Goal: Information Seeking & Learning: Compare options

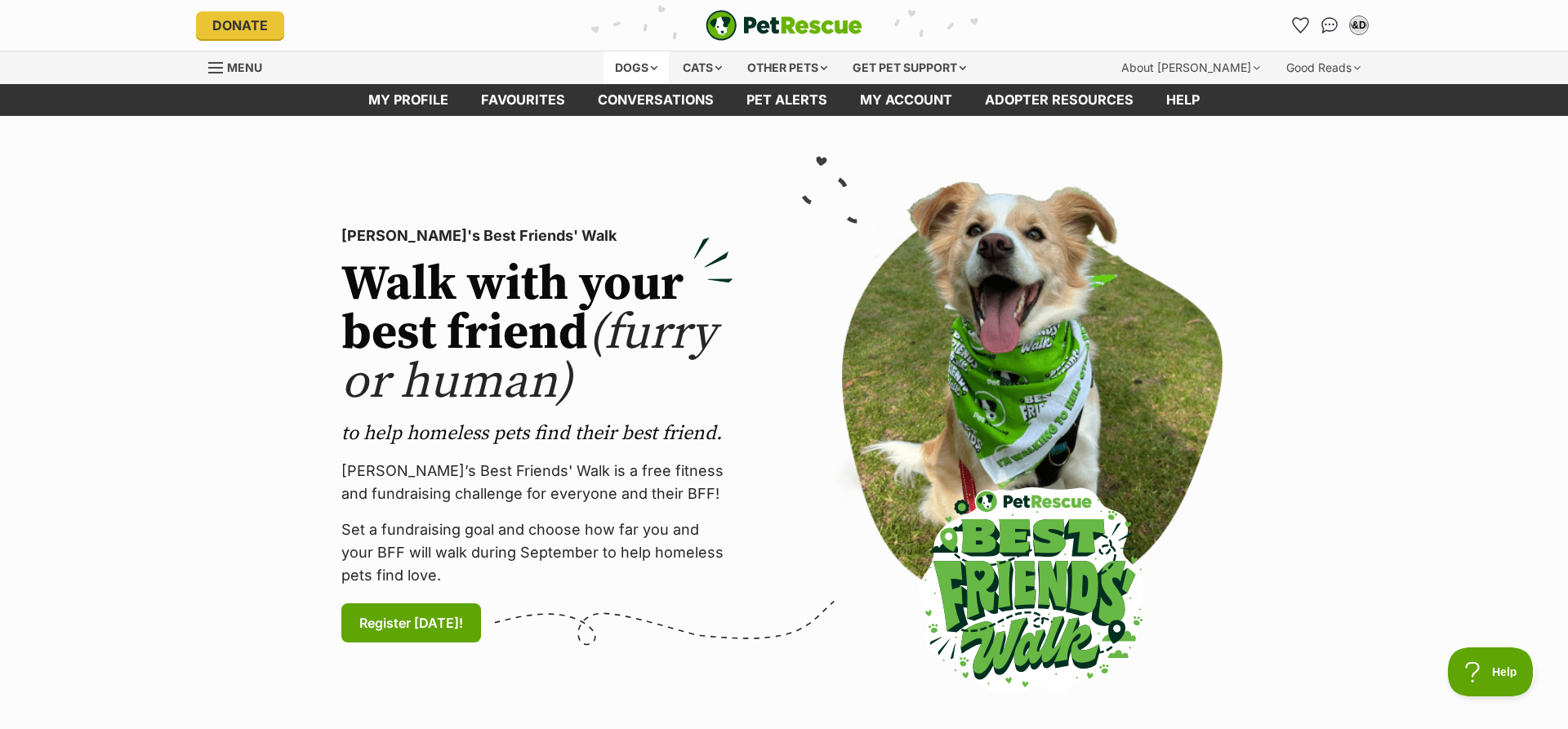
click at [635, 73] on div "Dogs" at bounding box center [636, 67] width 66 height 33
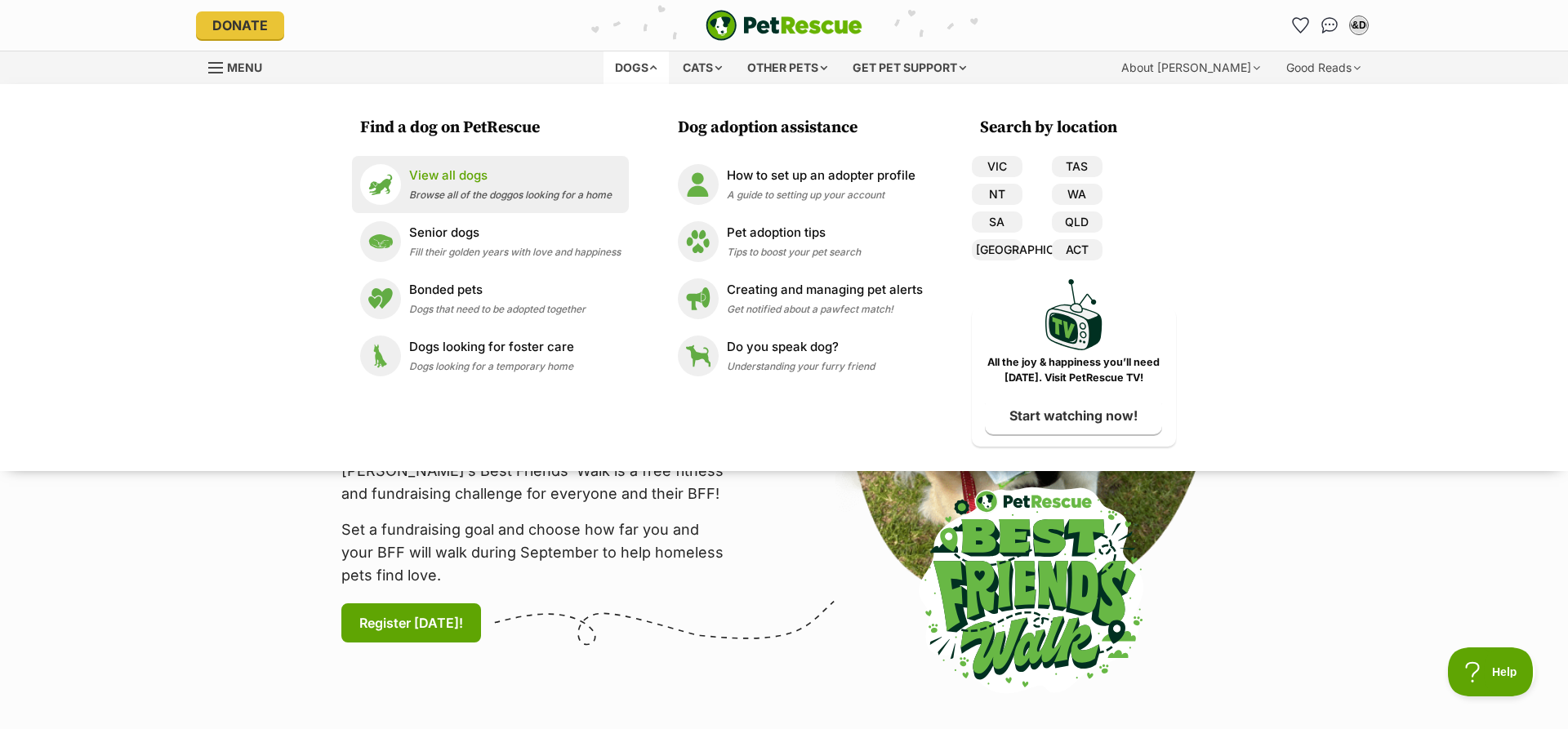
click at [444, 186] on div "View all dogs Browse all of the doggos looking for a home" at bounding box center [510, 184] width 203 height 36
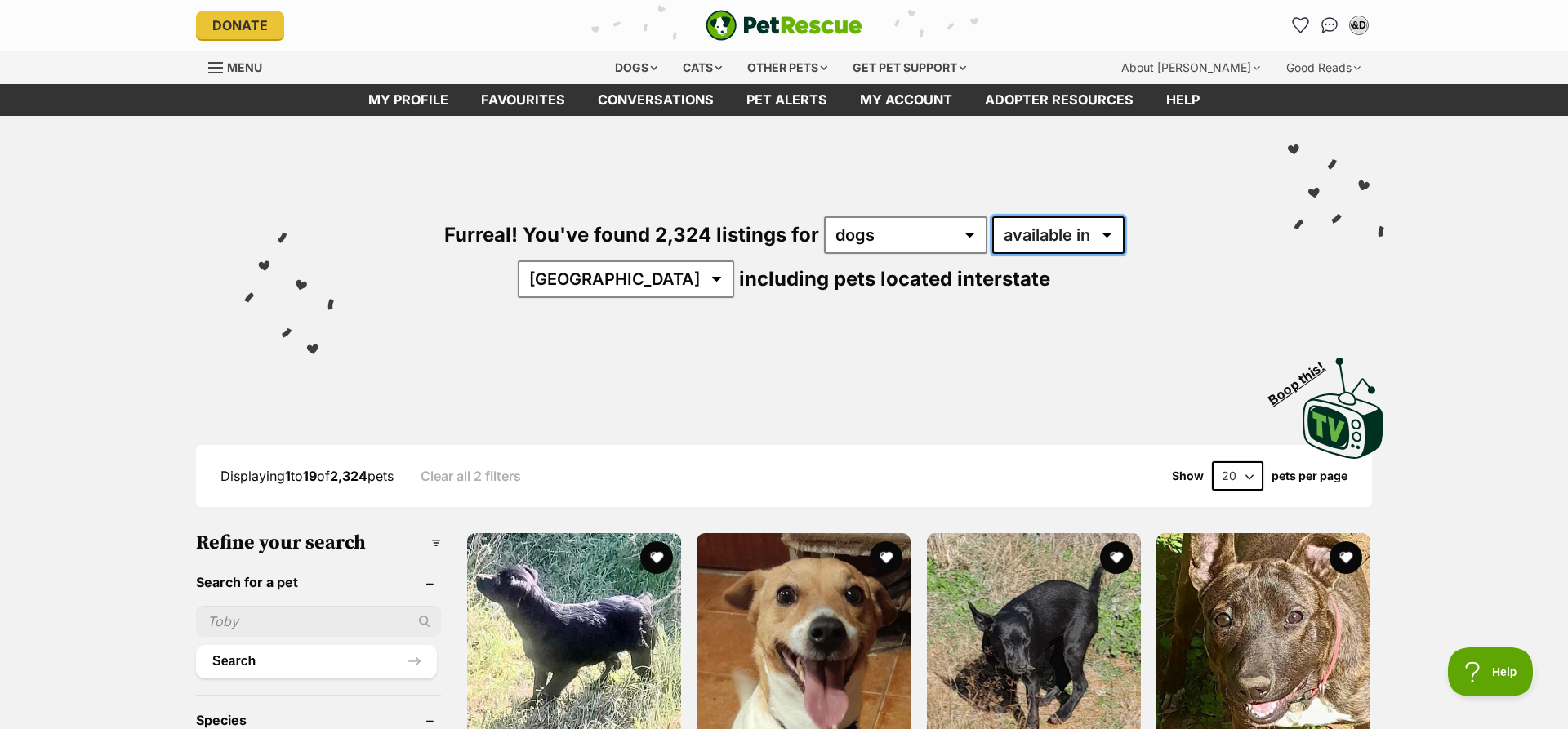
click at [992, 217] on select "available in located in" at bounding box center [1058, 235] width 132 height 37
select select "disabled"
click option "located in" at bounding box center [0, 0] width 0 height 0
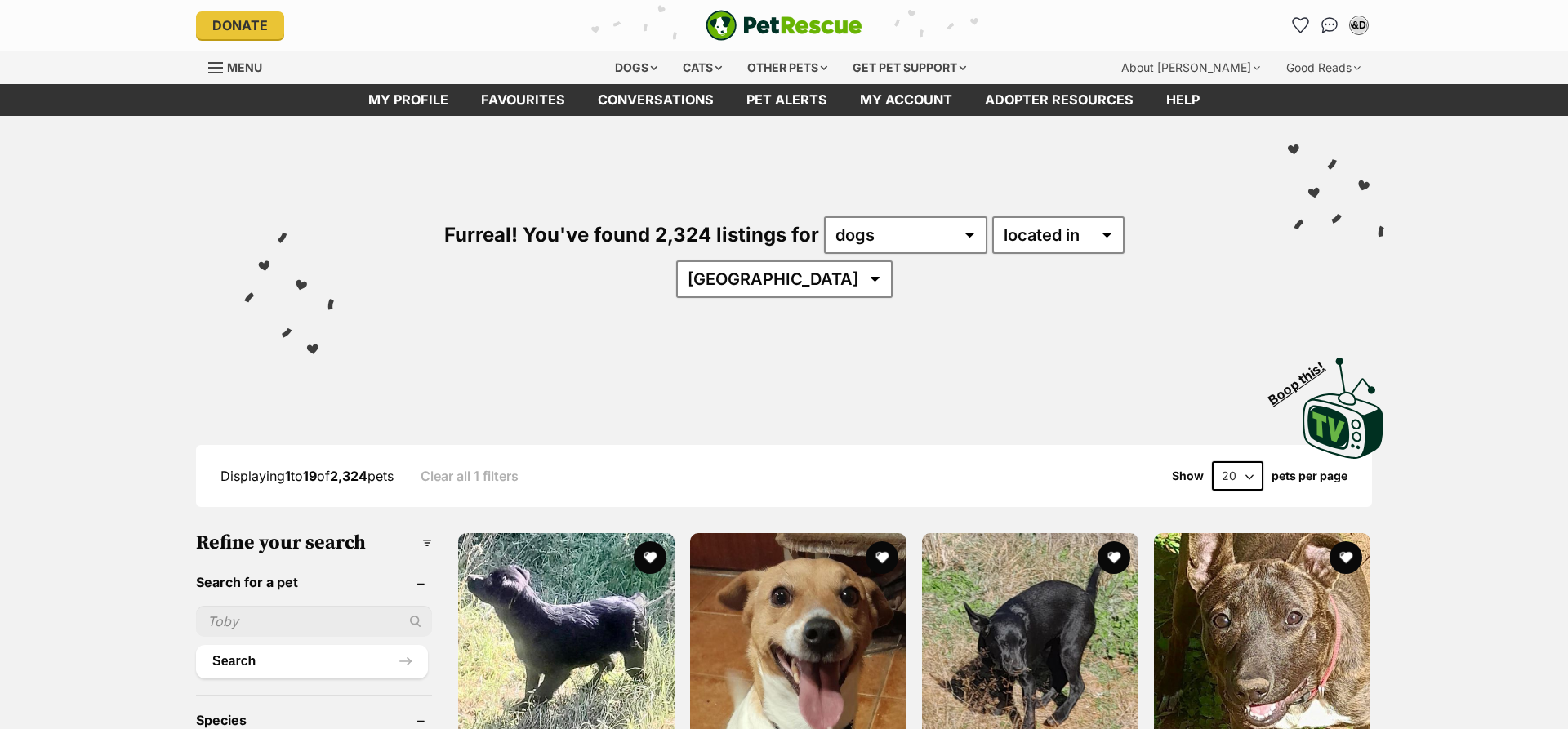
select select "[GEOGRAPHIC_DATA]"
click option "[GEOGRAPHIC_DATA]" at bounding box center [0, 0] width 0 height 0
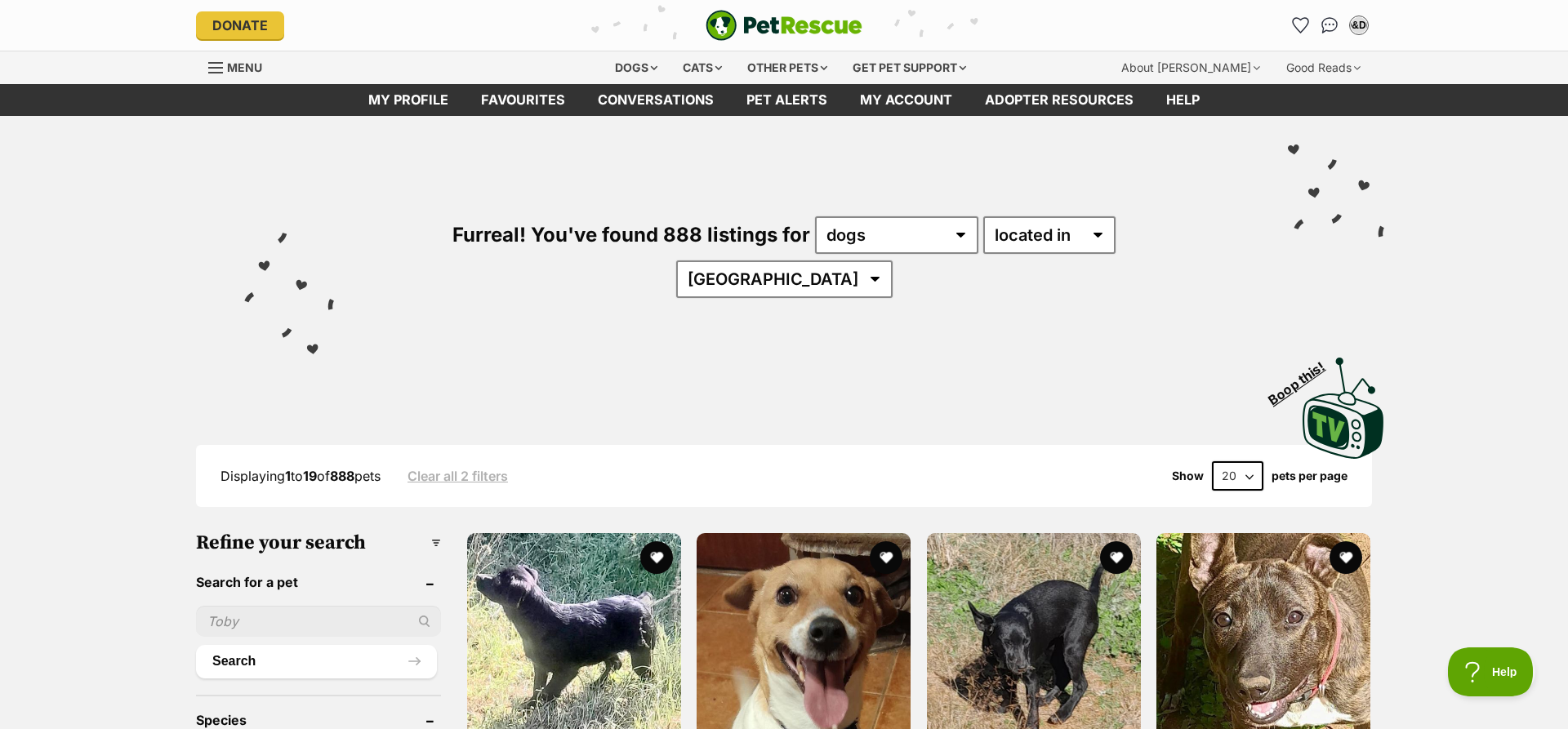
click at [1212, 461] on select "20 40 60" at bounding box center [1238, 475] width 52 height 29
select select "60"
click option "60" at bounding box center [0, 0] width 0 height 0
click at [632, 611] on img at bounding box center [574, 639] width 214 height 214
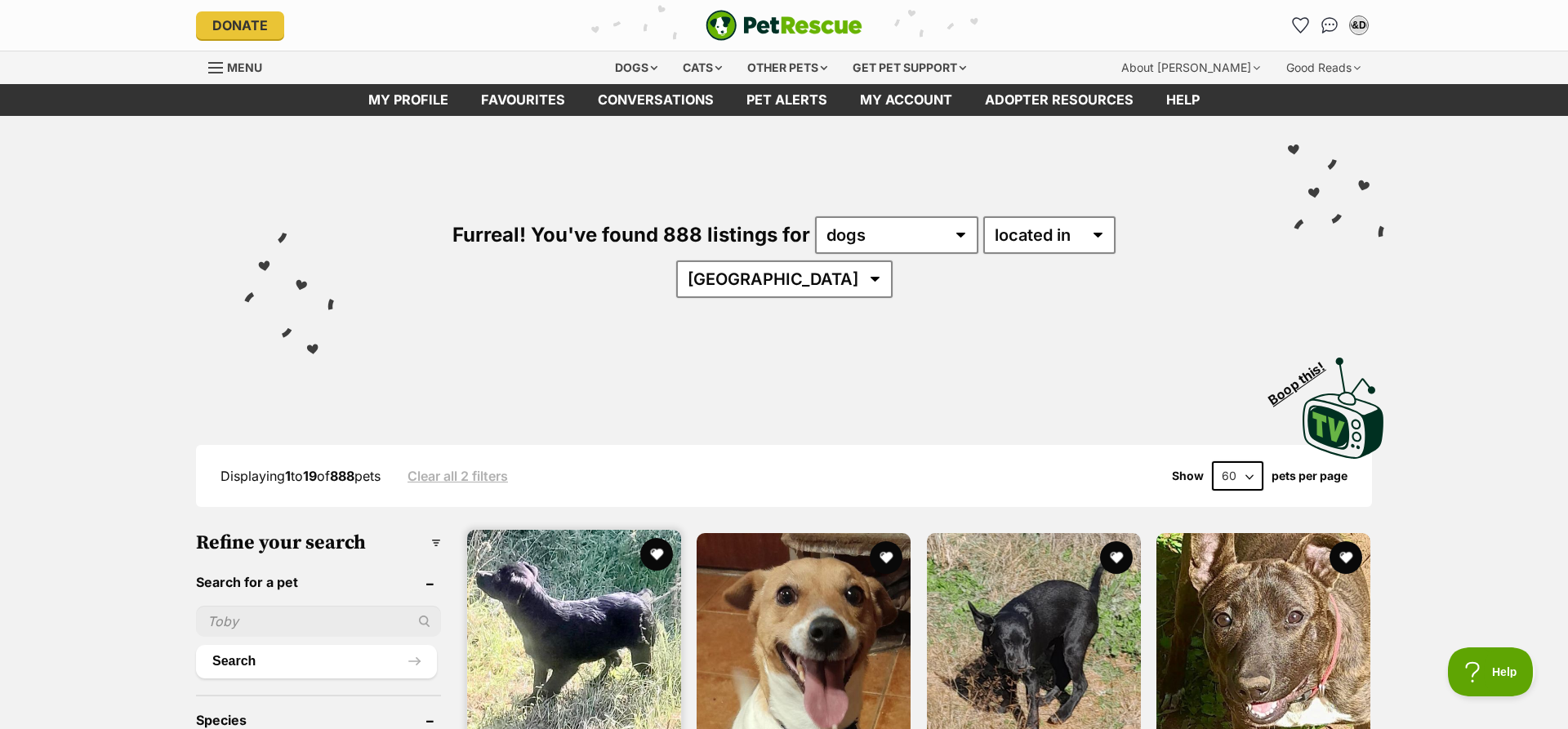
click at [534, 531] on img at bounding box center [574, 636] width 214 height 214
click at [616, 592] on img at bounding box center [574, 636] width 214 height 214
click at [650, 683] on img at bounding box center [574, 636] width 214 height 214
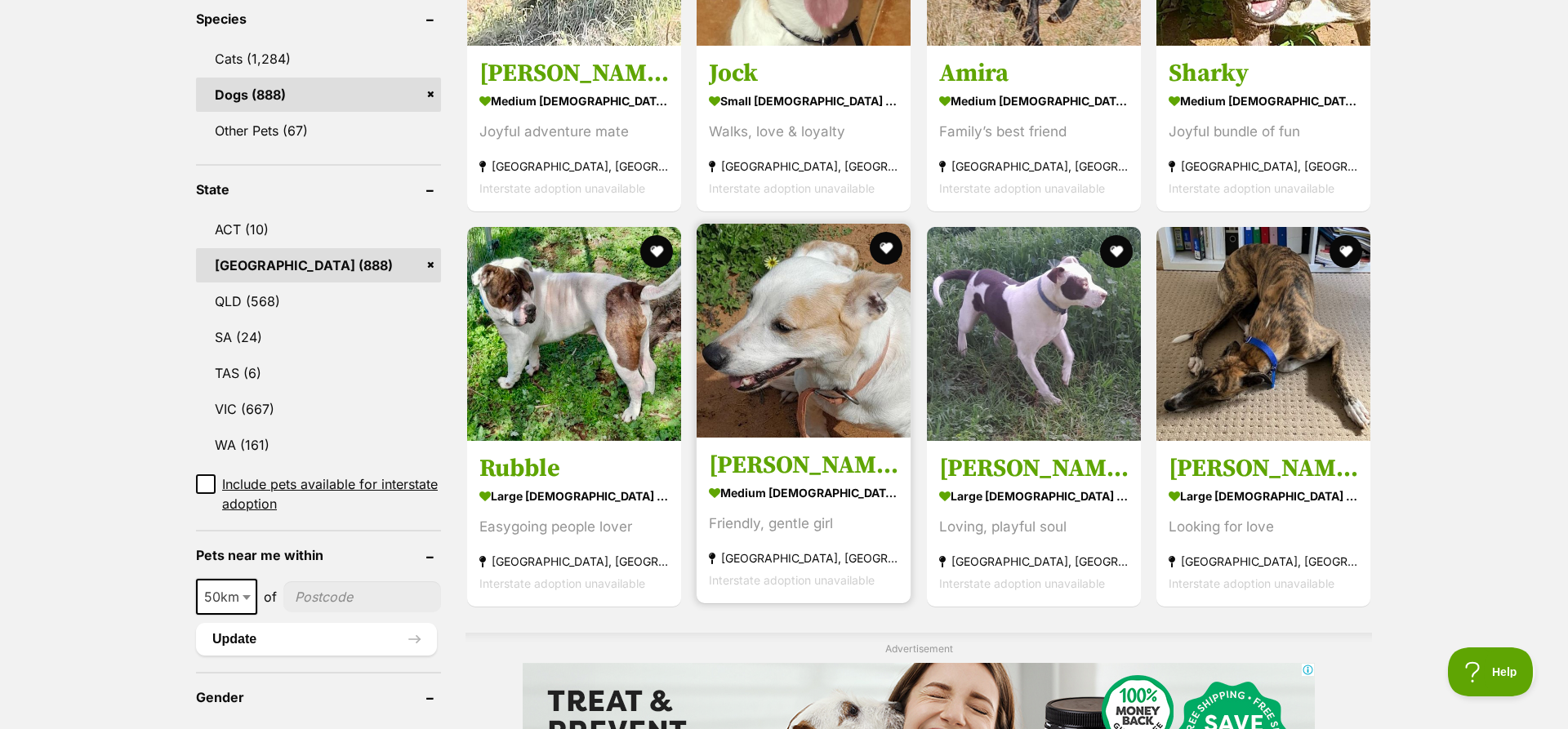
click at [804, 325] on img at bounding box center [803, 330] width 214 height 214
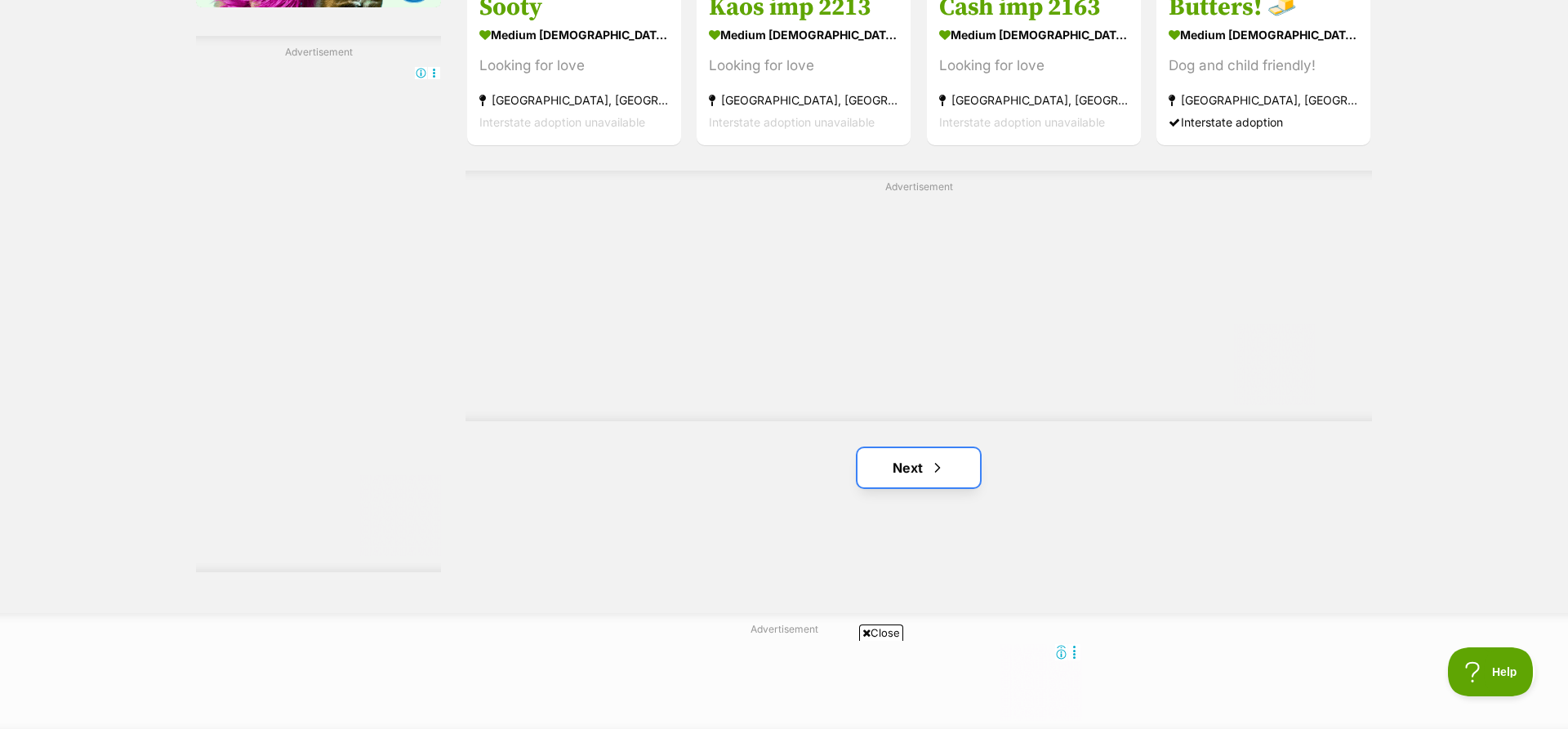
click at [902, 448] on link "Next" at bounding box center [919, 468] width 123 height 39
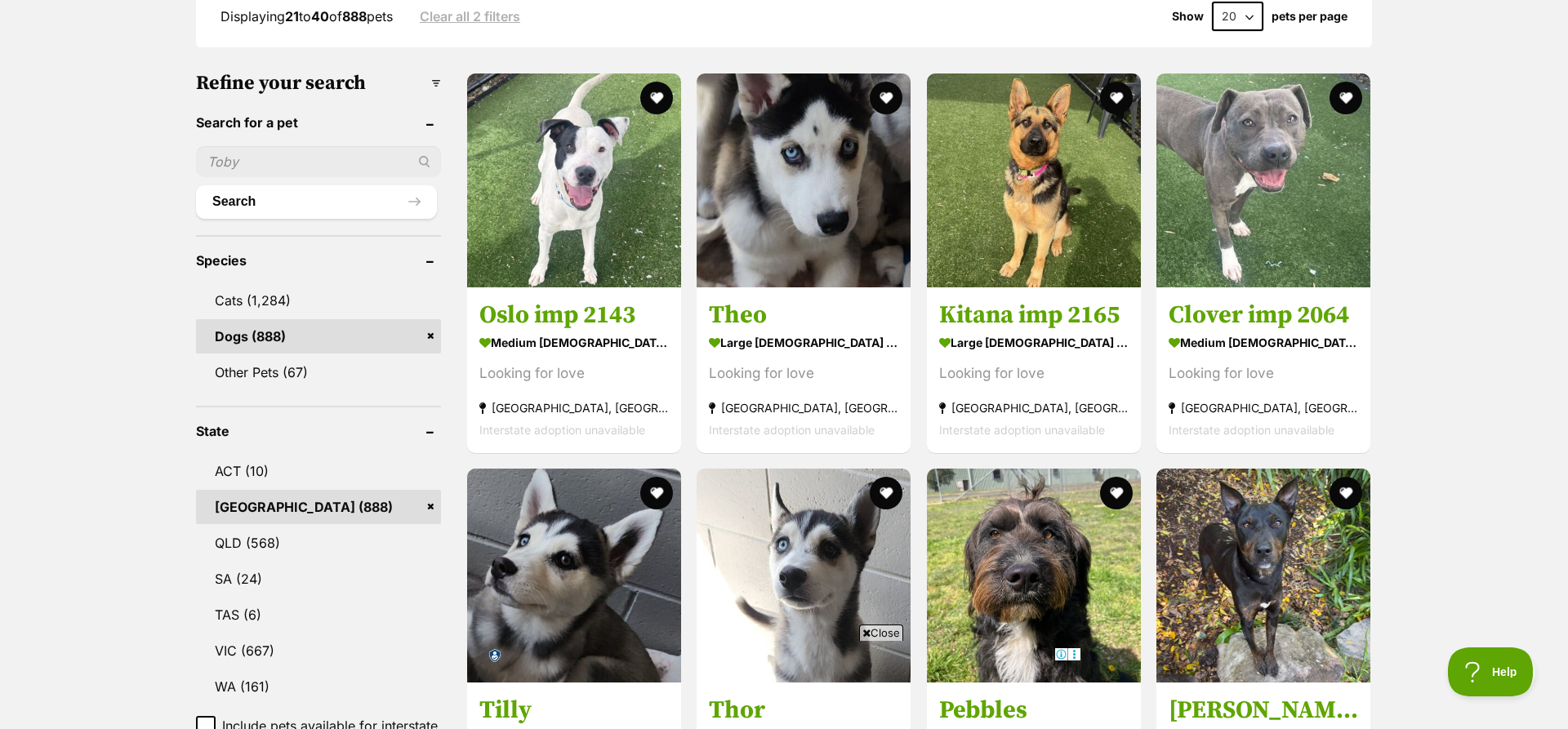
scroll to position [451, 0]
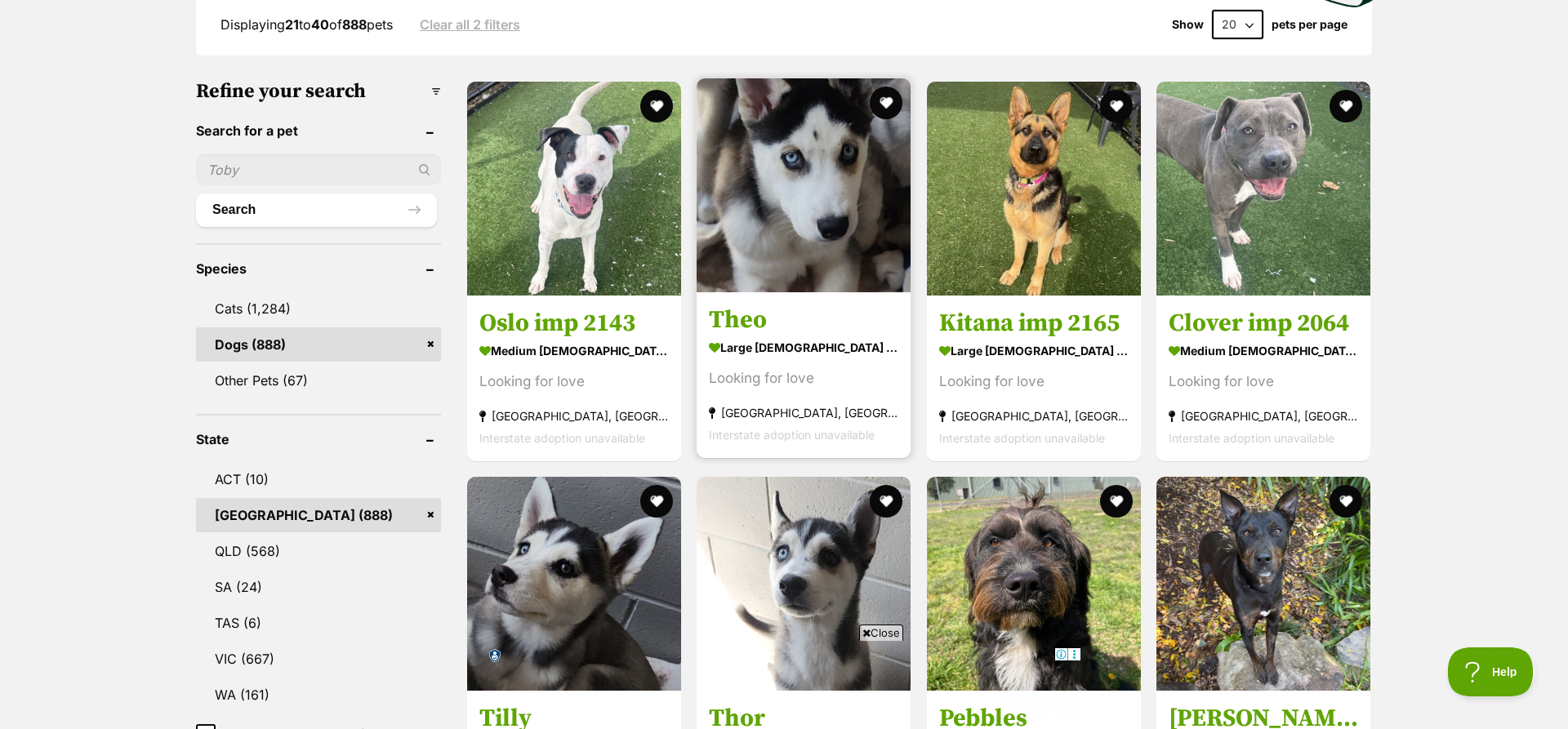
click at [775, 167] on img at bounding box center [803, 185] width 214 height 214
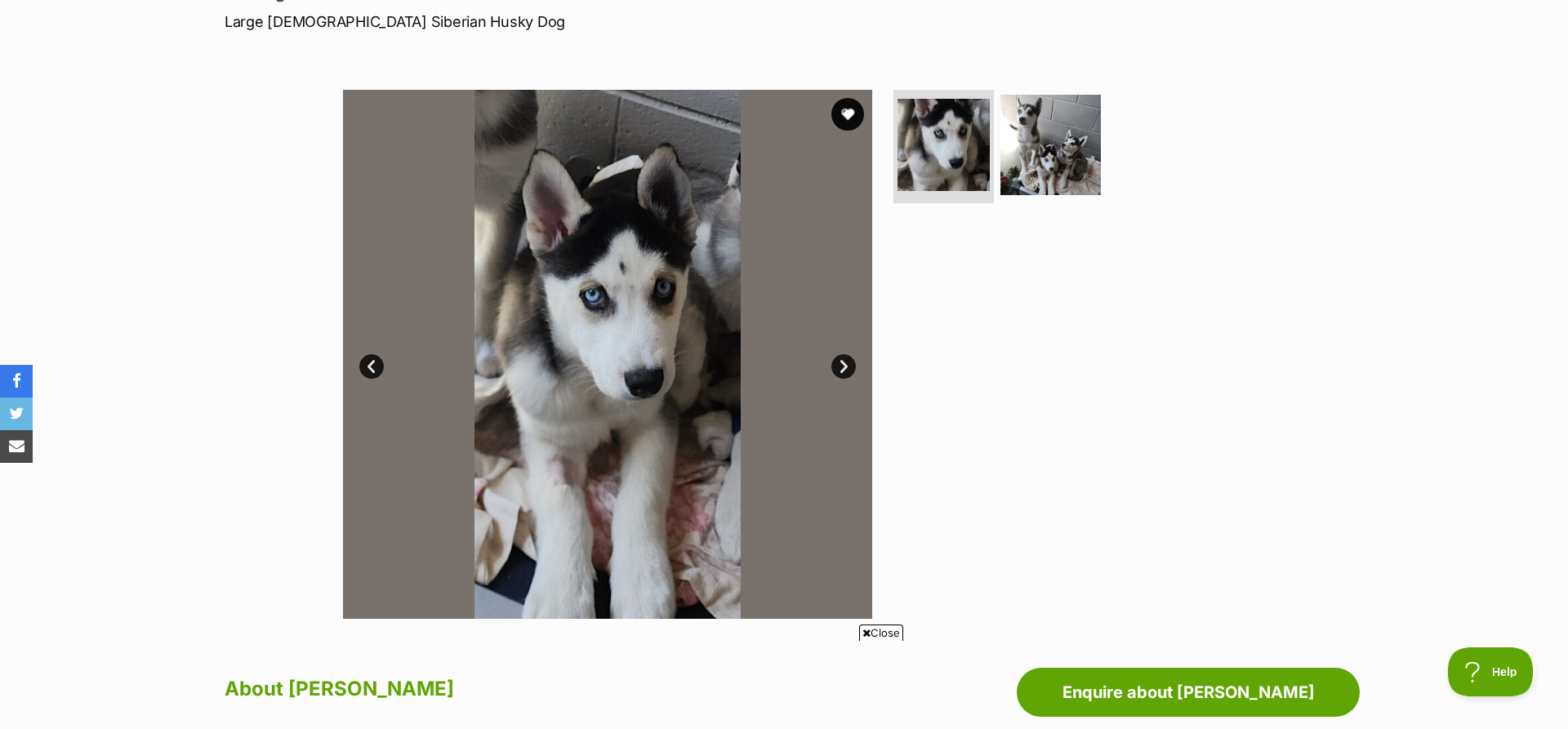
click at [848, 363] on link "Next" at bounding box center [844, 367] width 25 height 25
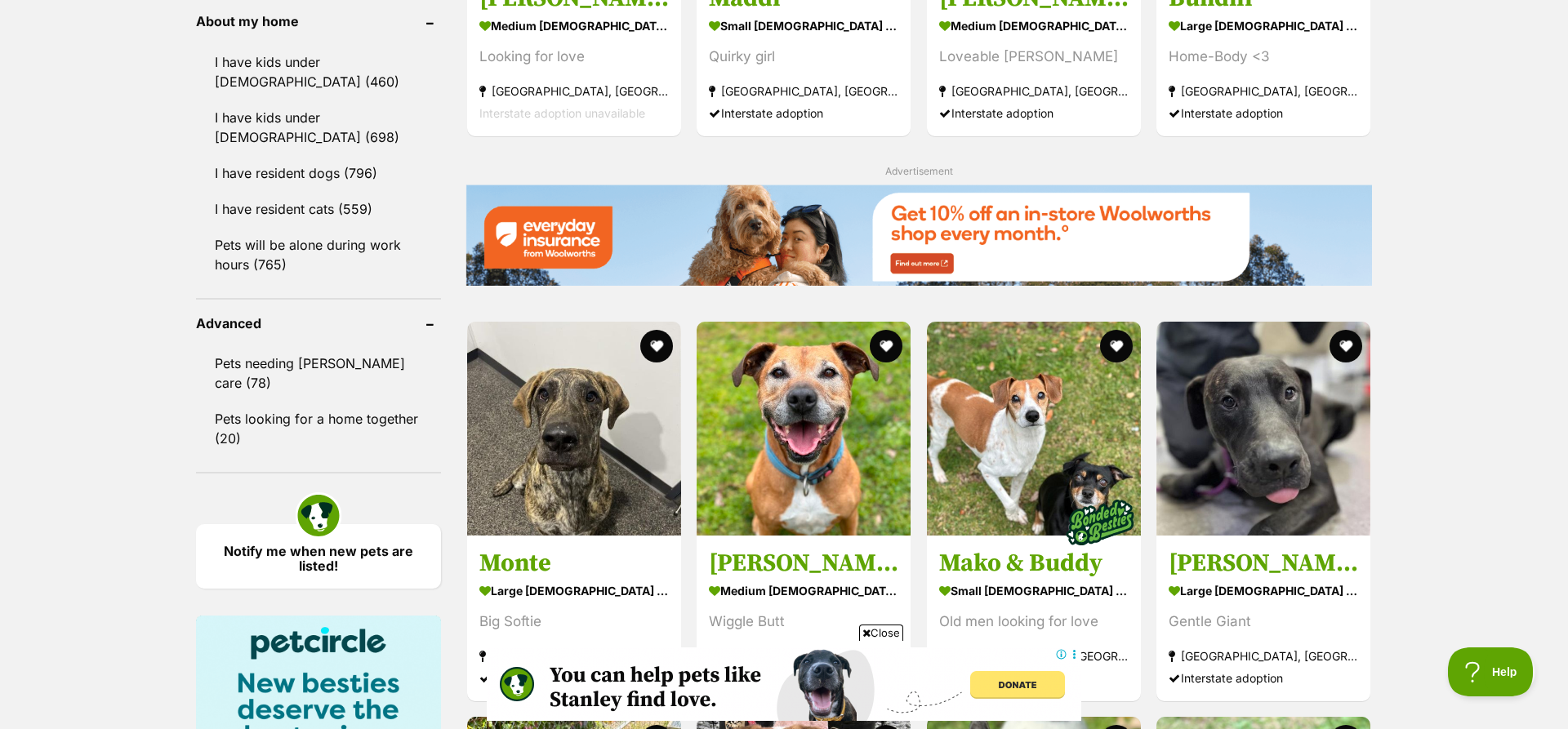
scroll to position [2555, 0]
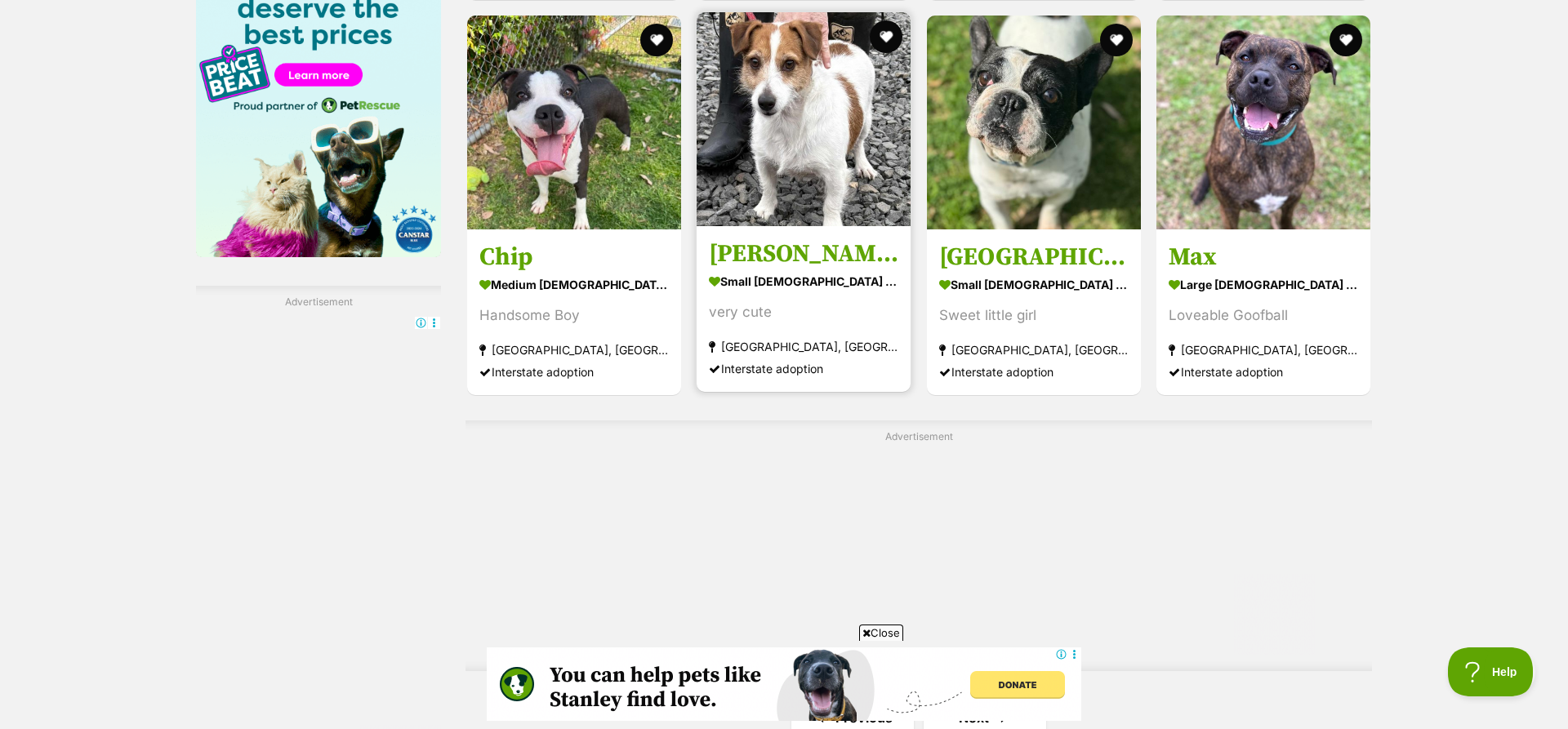
click at [822, 66] on img at bounding box center [803, 119] width 214 height 214
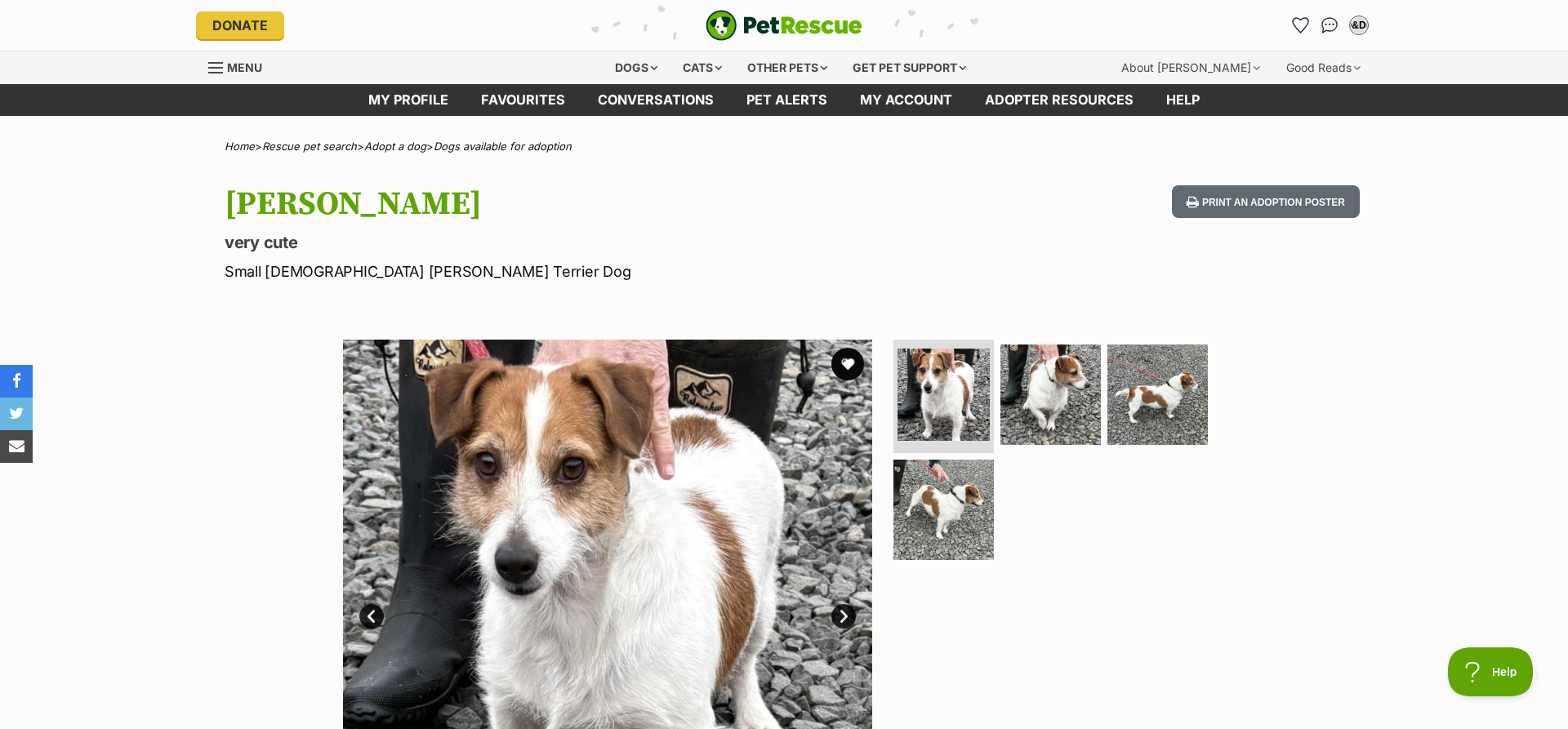
click at [840, 619] on link "Next" at bounding box center [844, 616] width 25 height 25
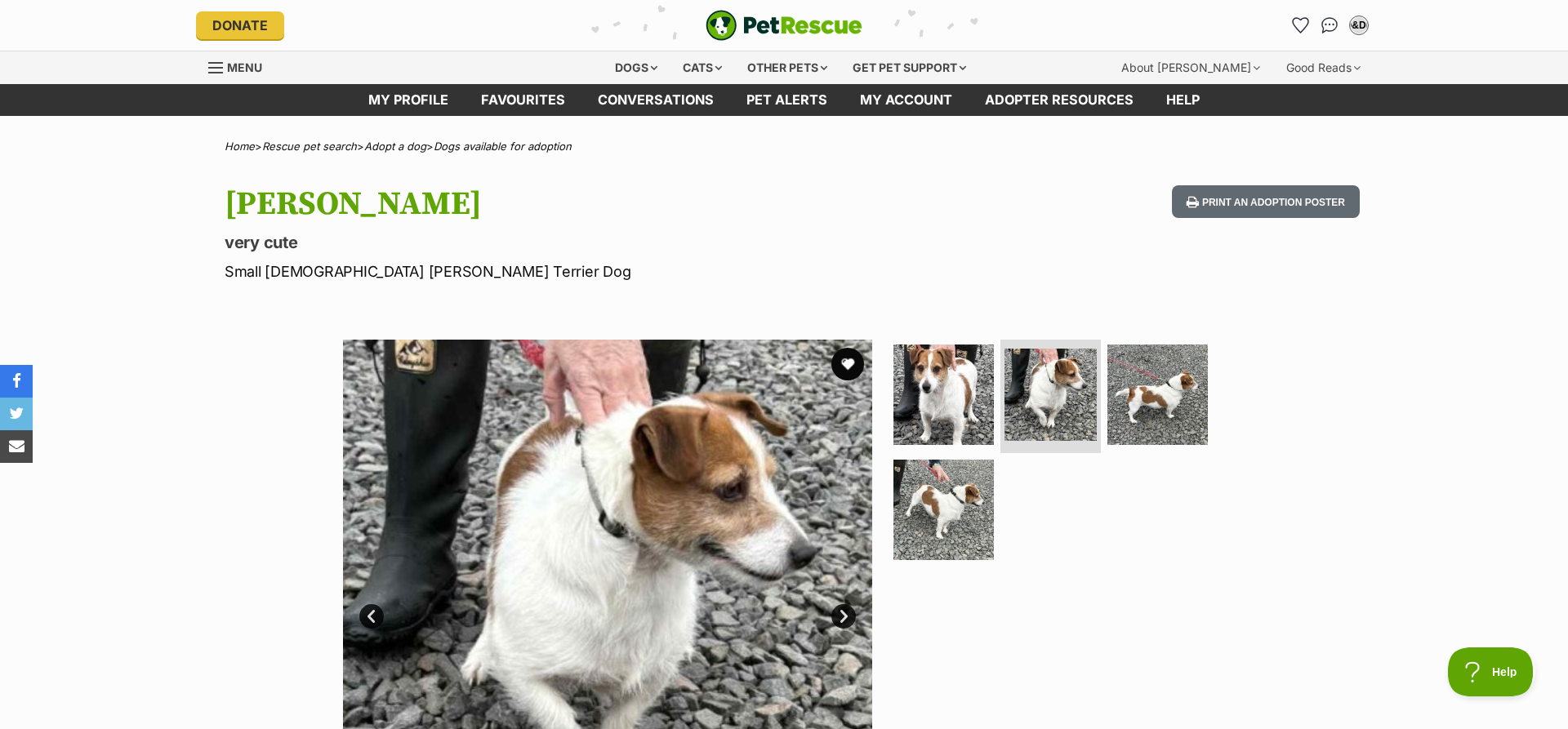
click at [840, 619] on link "Next" at bounding box center [844, 616] width 25 height 25
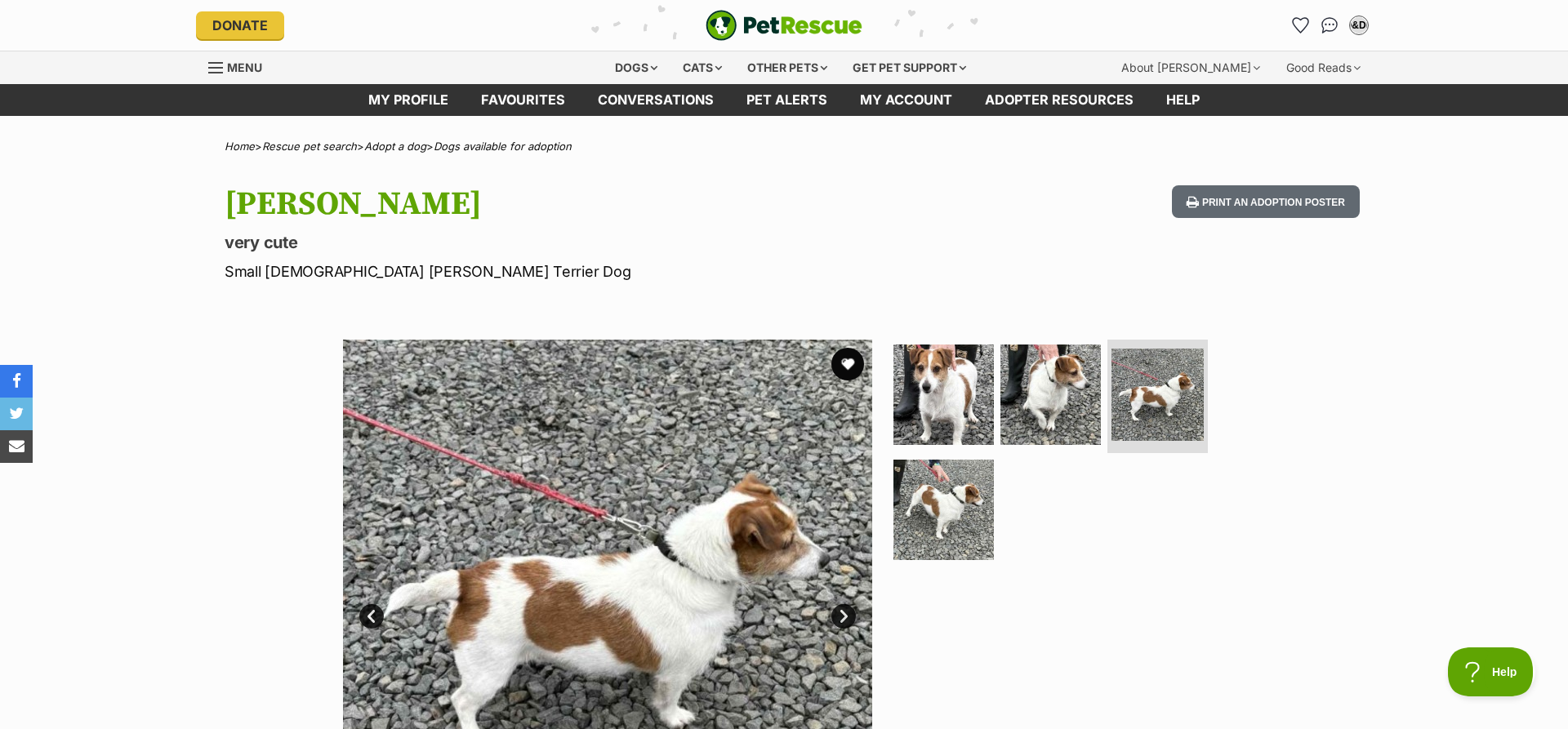
click at [840, 619] on link "Next" at bounding box center [844, 616] width 25 height 25
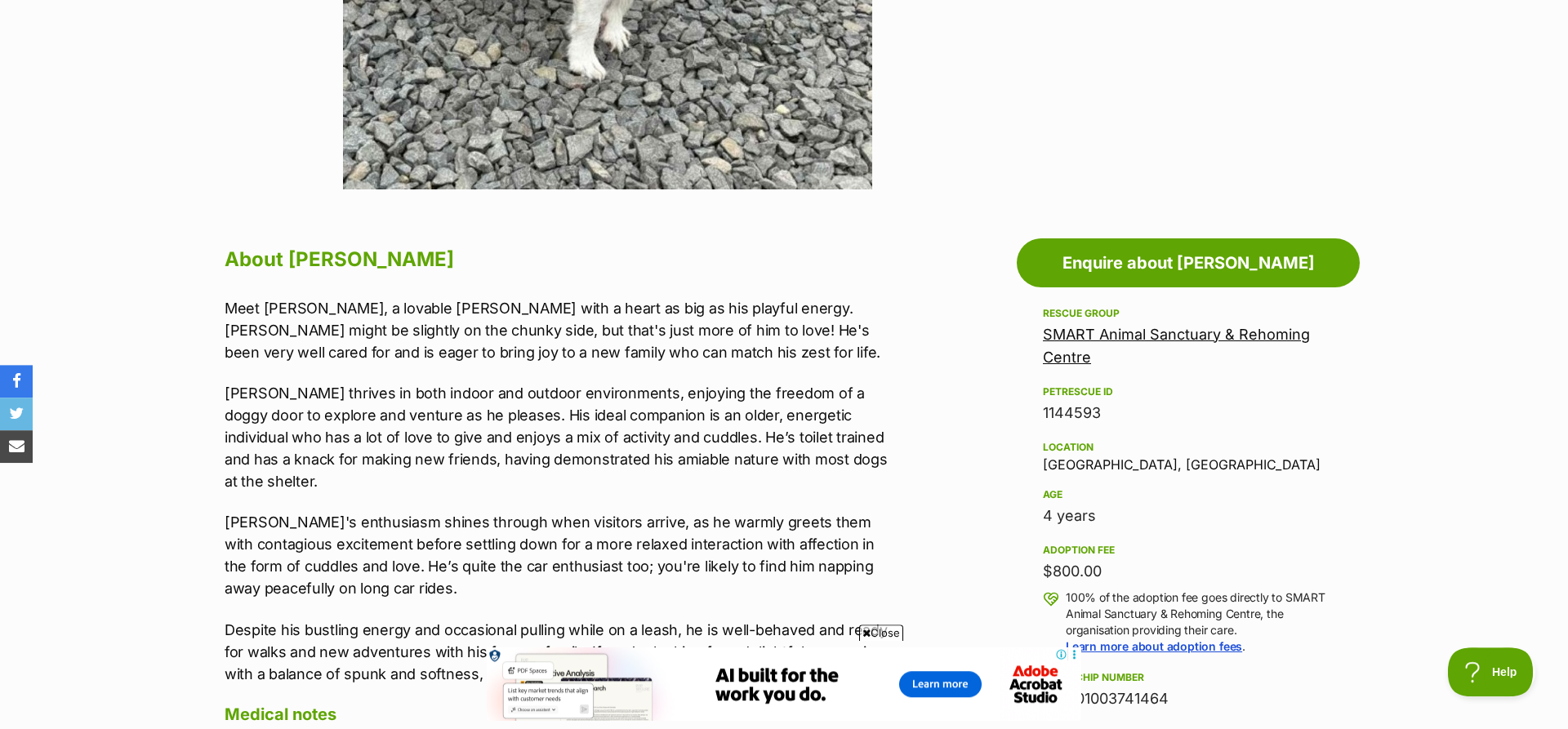
scroll to position [701, 0]
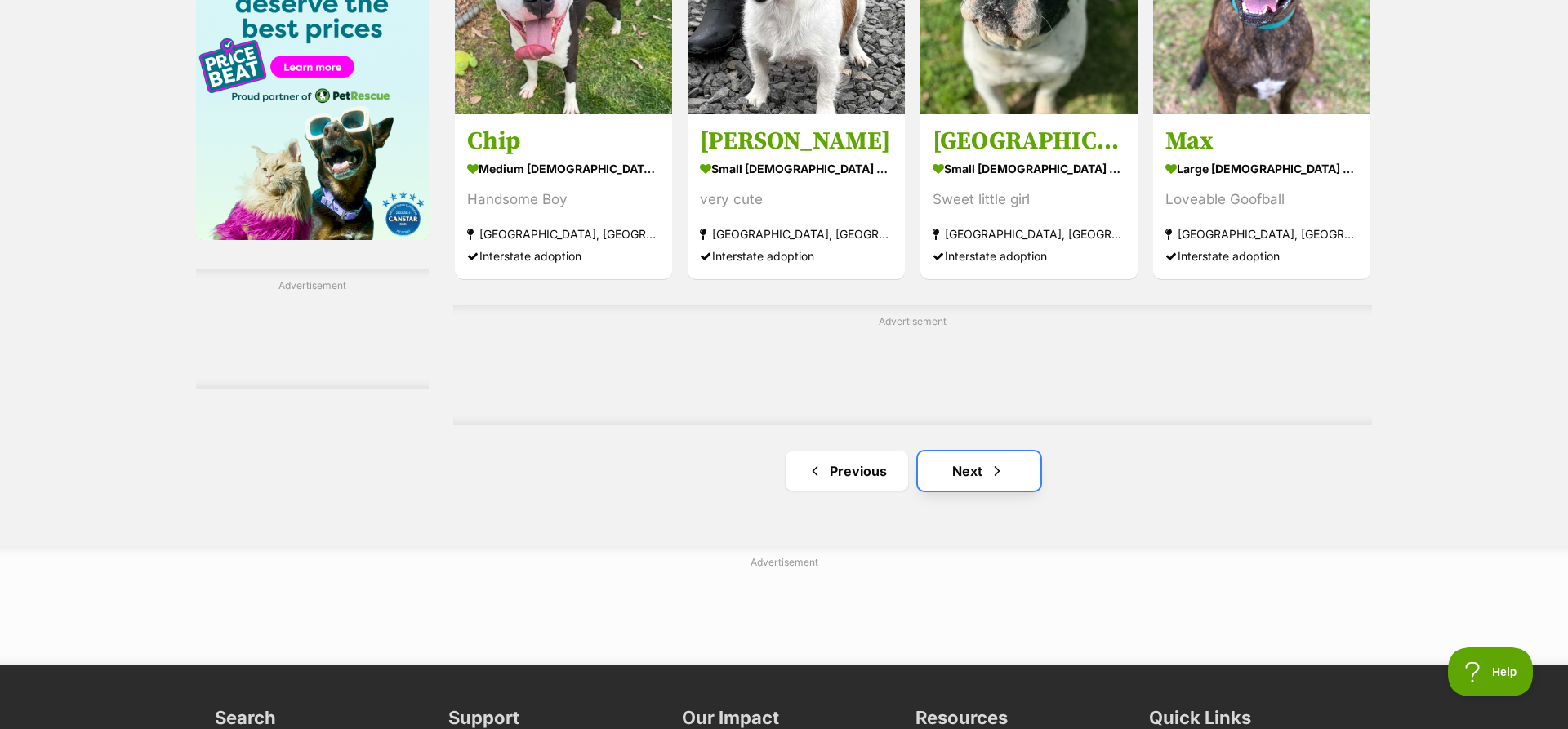
click at [963, 451] on link "Next" at bounding box center [979, 471] width 123 height 39
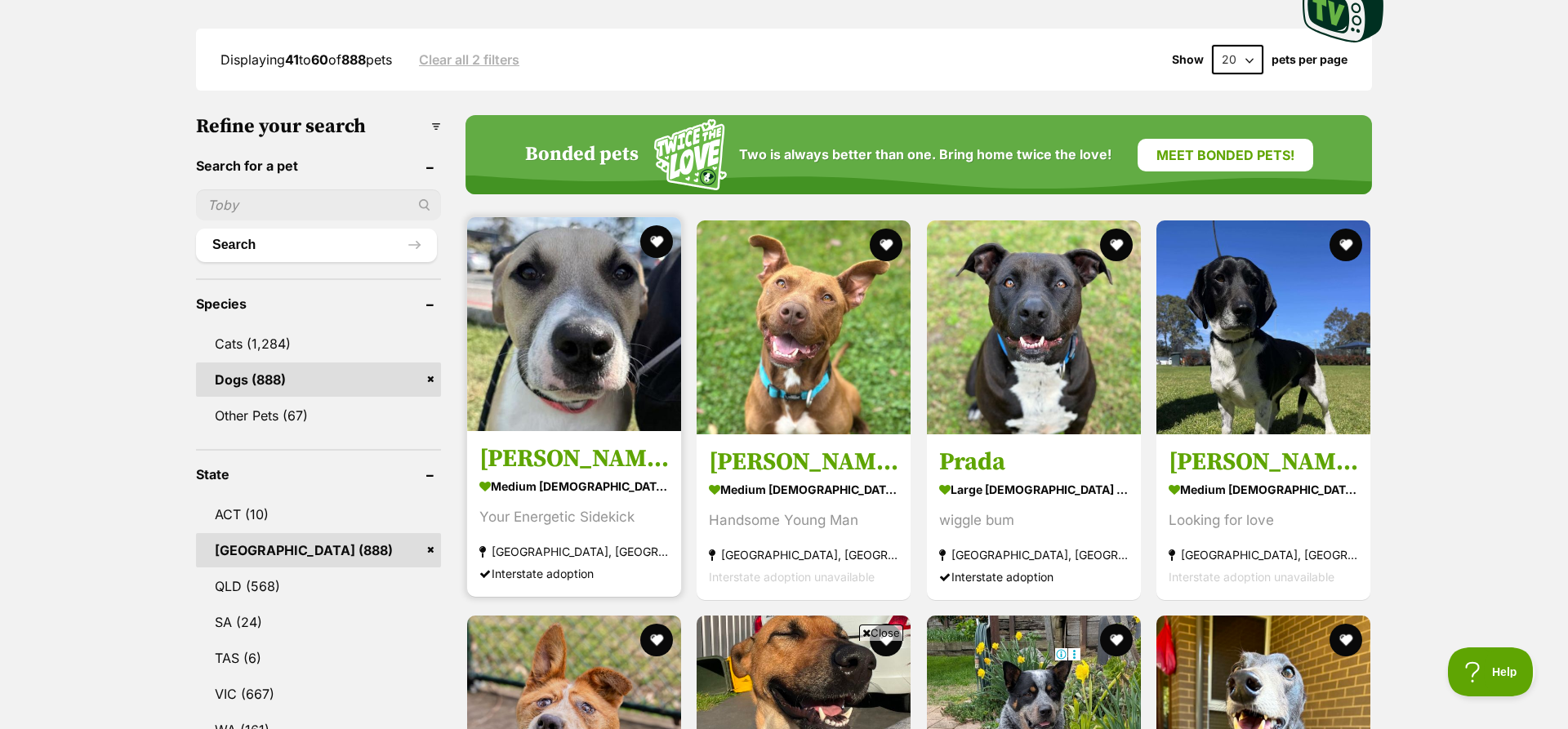
click at [600, 288] on img at bounding box center [574, 323] width 214 height 214
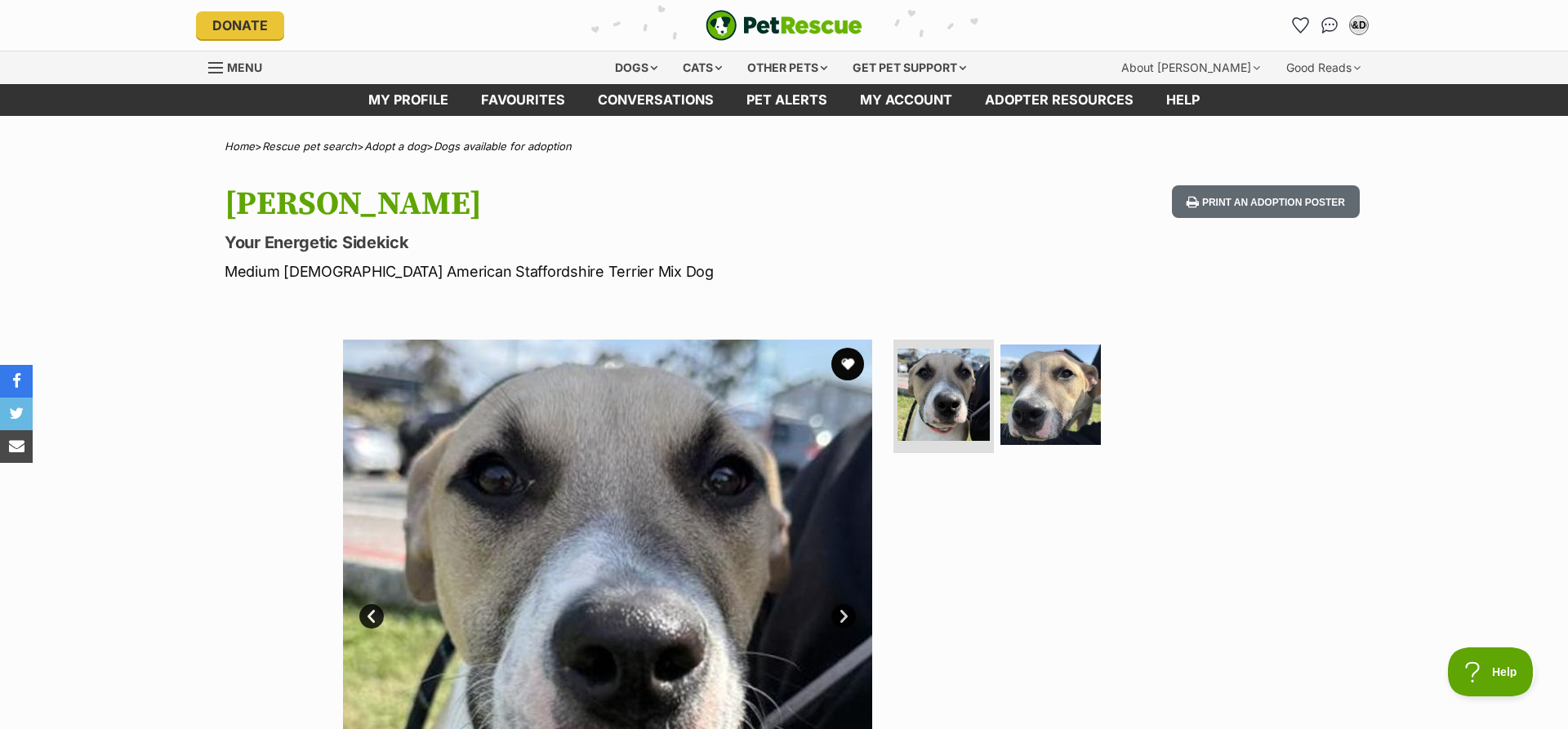
click at [845, 619] on link "Next" at bounding box center [844, 616] width 25 height 25
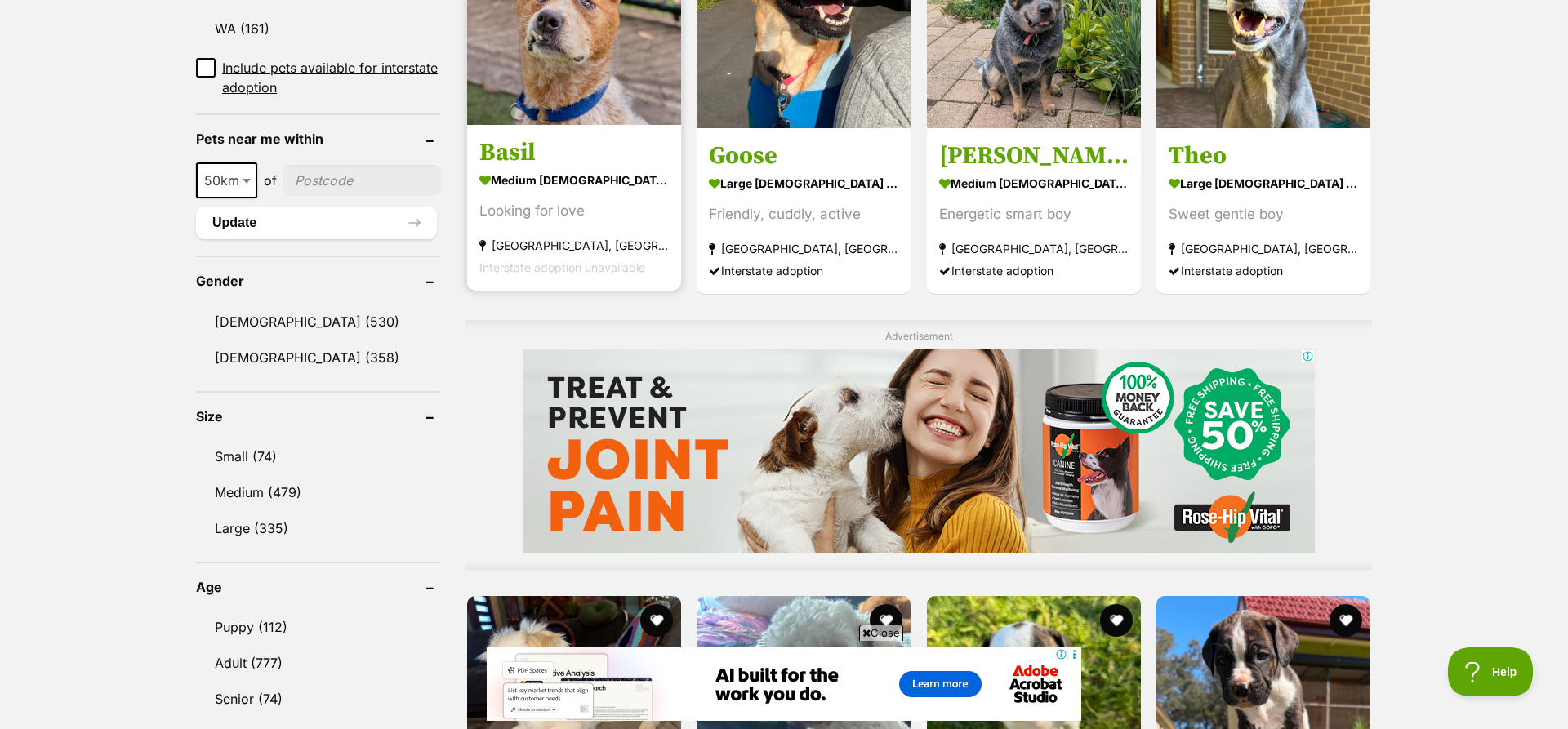
click at [581, 43] on img at bounding box center [574, 18] width 214 height 214
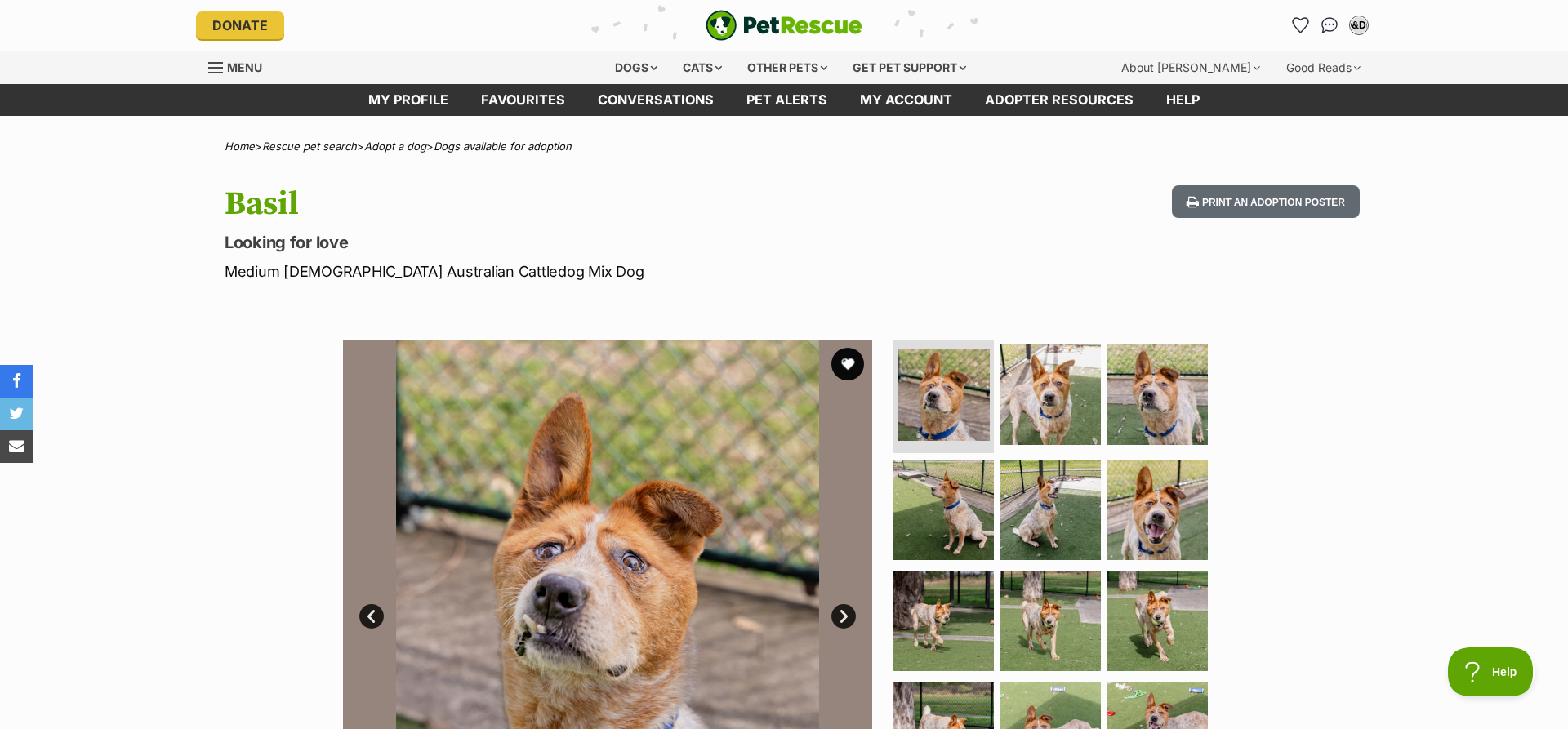
click at [843, 617] on link "Next" at bounding box center [844, 616] width 25 height 25
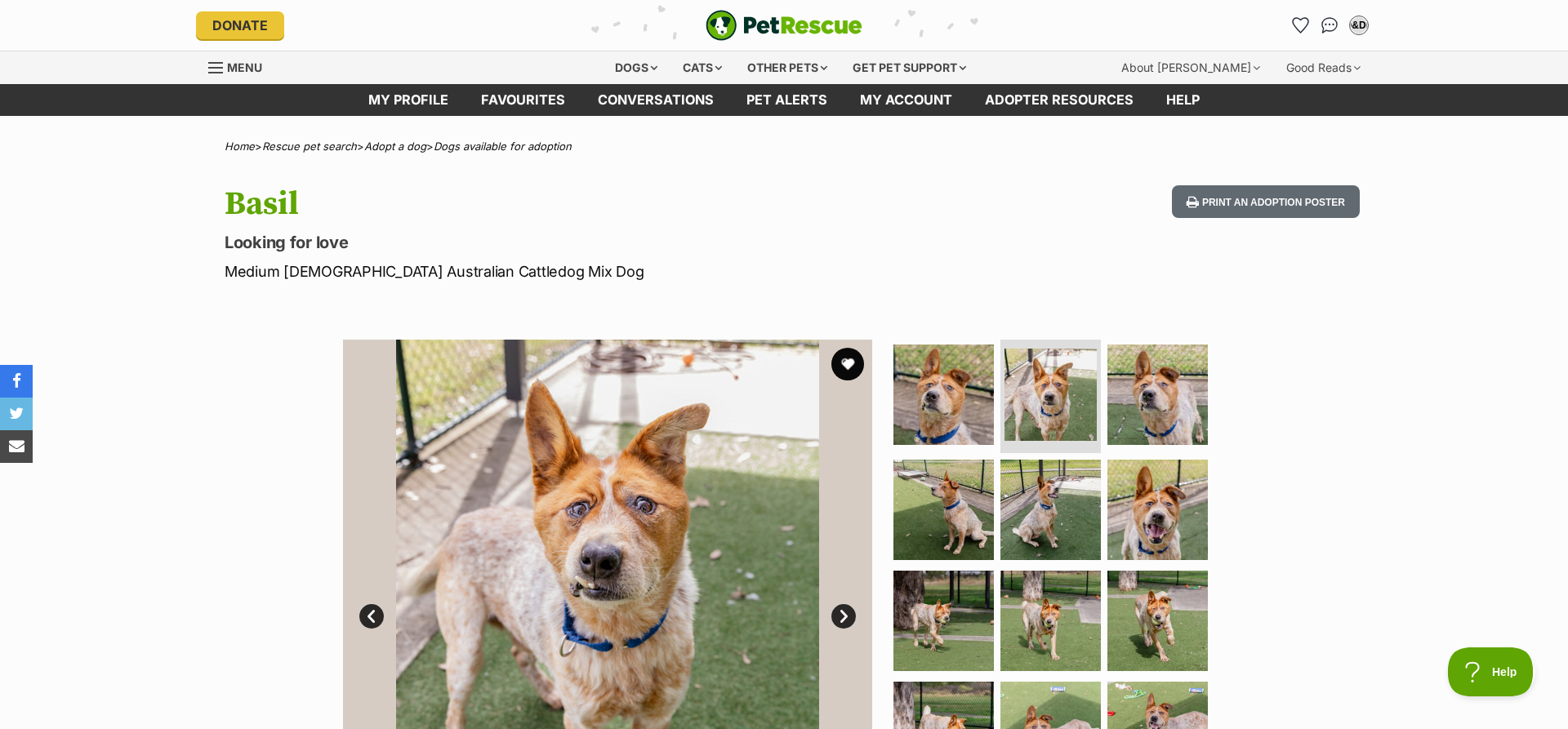
click at [843, 617] on link "Next" at bounding box center [844, 616] width 25 height 25
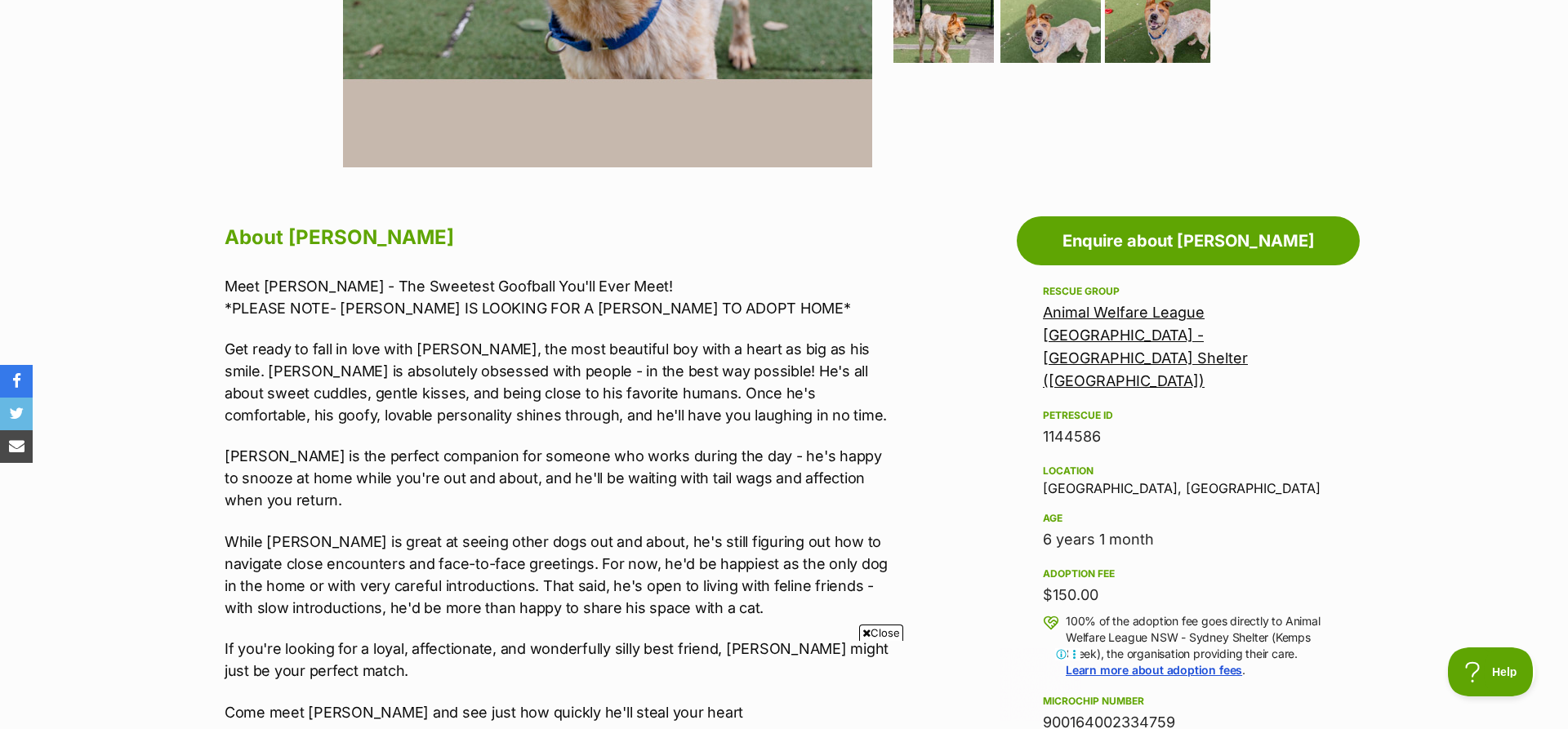
click at [1165, 22] on img at bounding box center [1157, 30] width 106 height 106
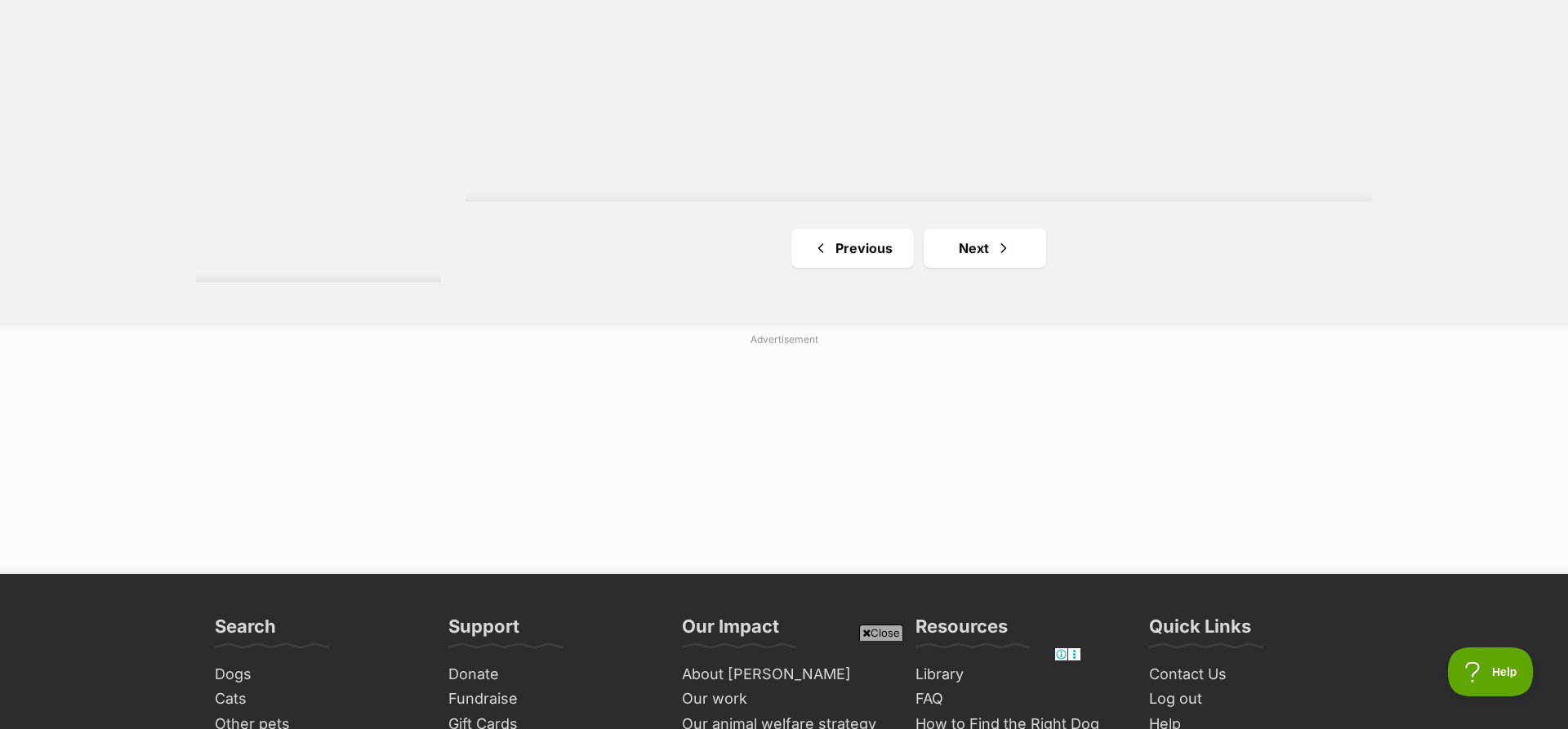
scroll to position [3221, 0]
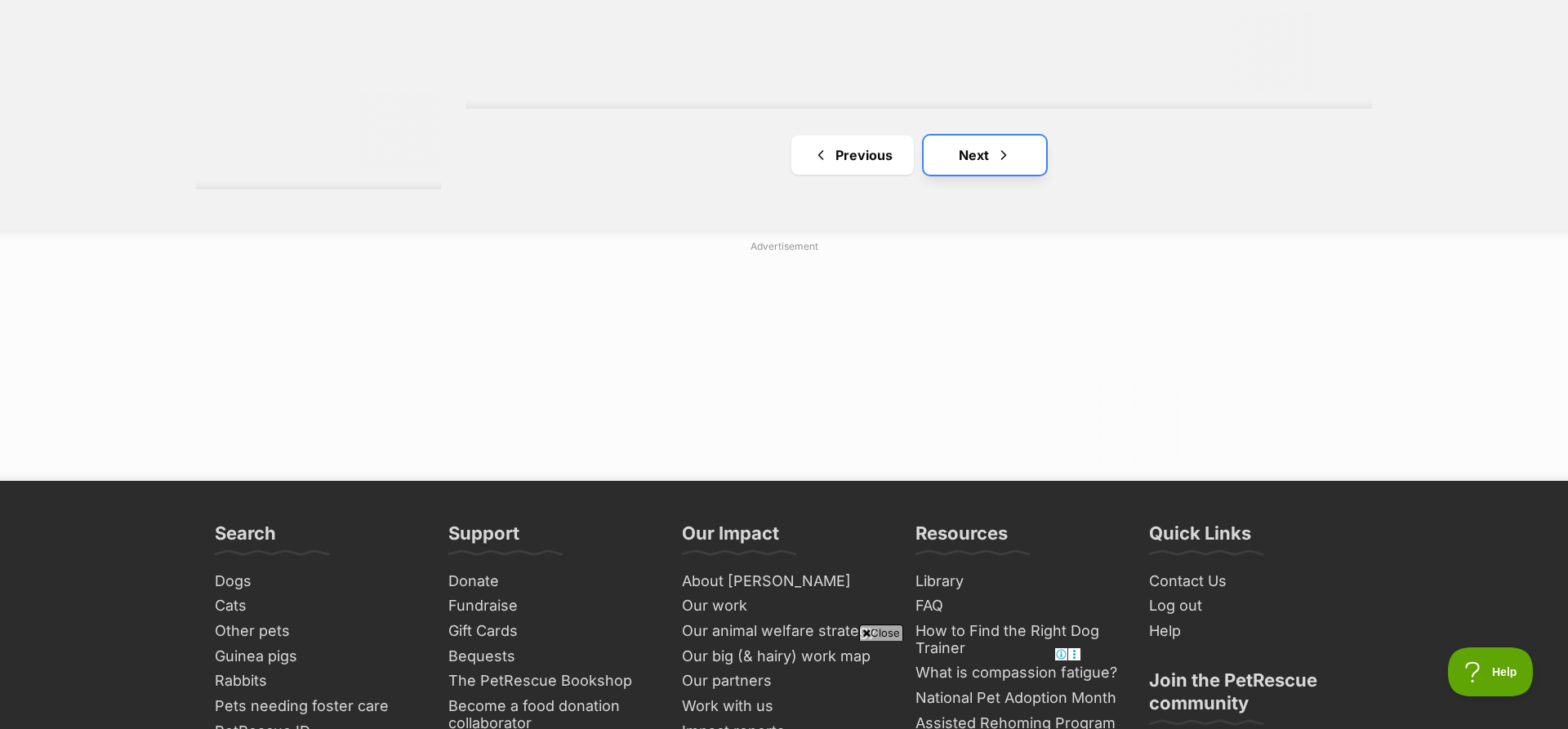
click at [983, 136] on link "Next" at bounding box center [984, 155] width 123 height 39
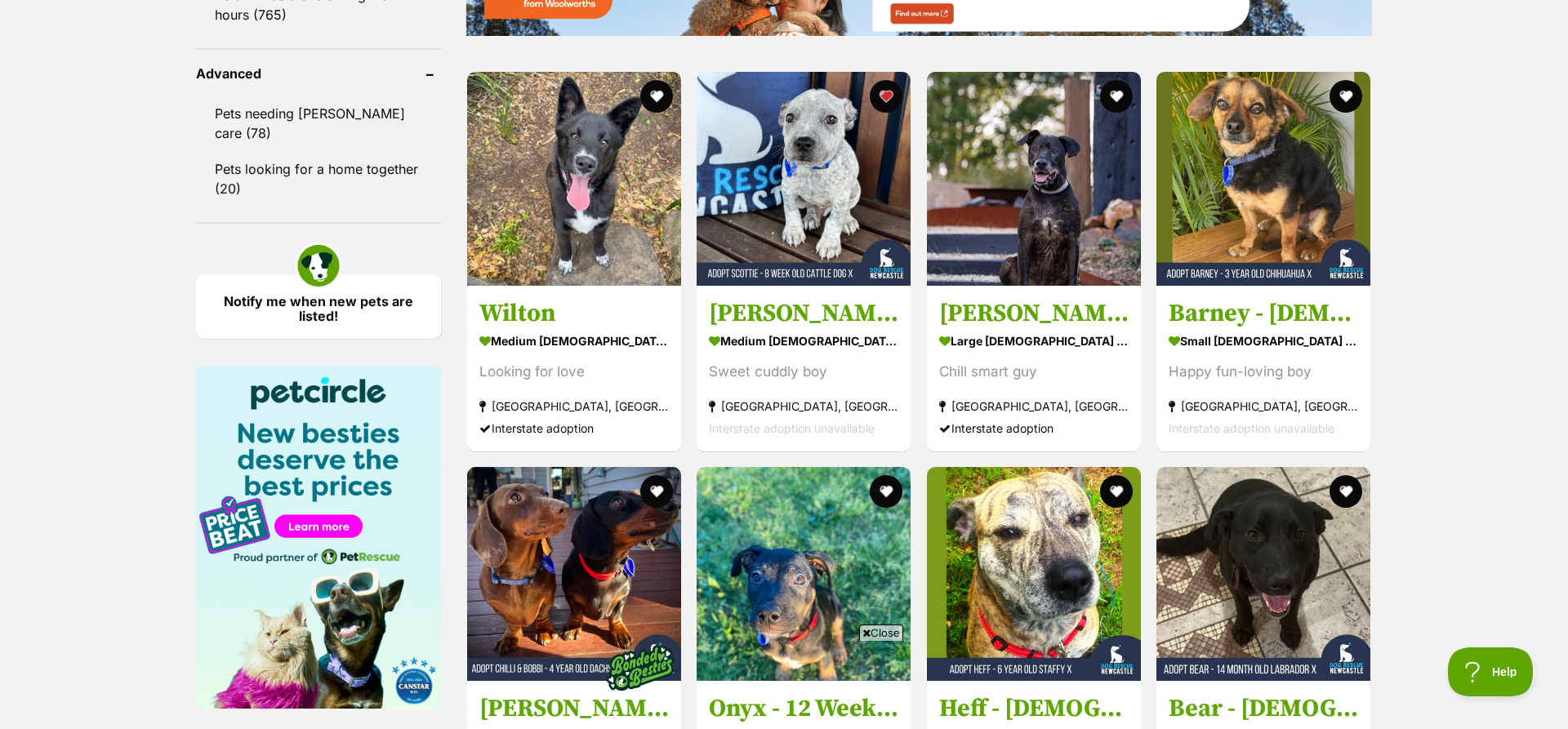
scroll to position [2804, 0]
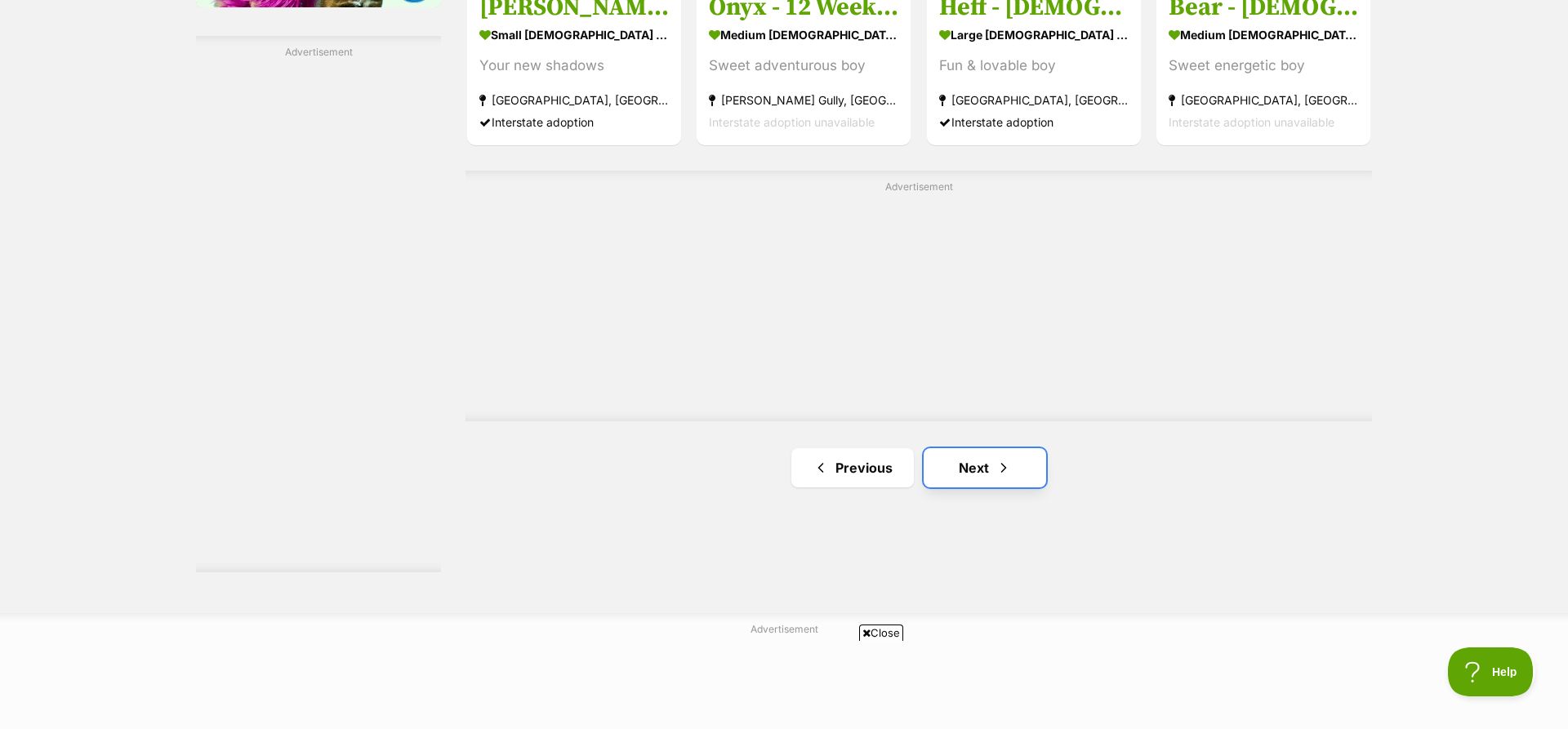
click at [977, 448] on link "Next" at bounding box center [984, 468] width 123 height 39
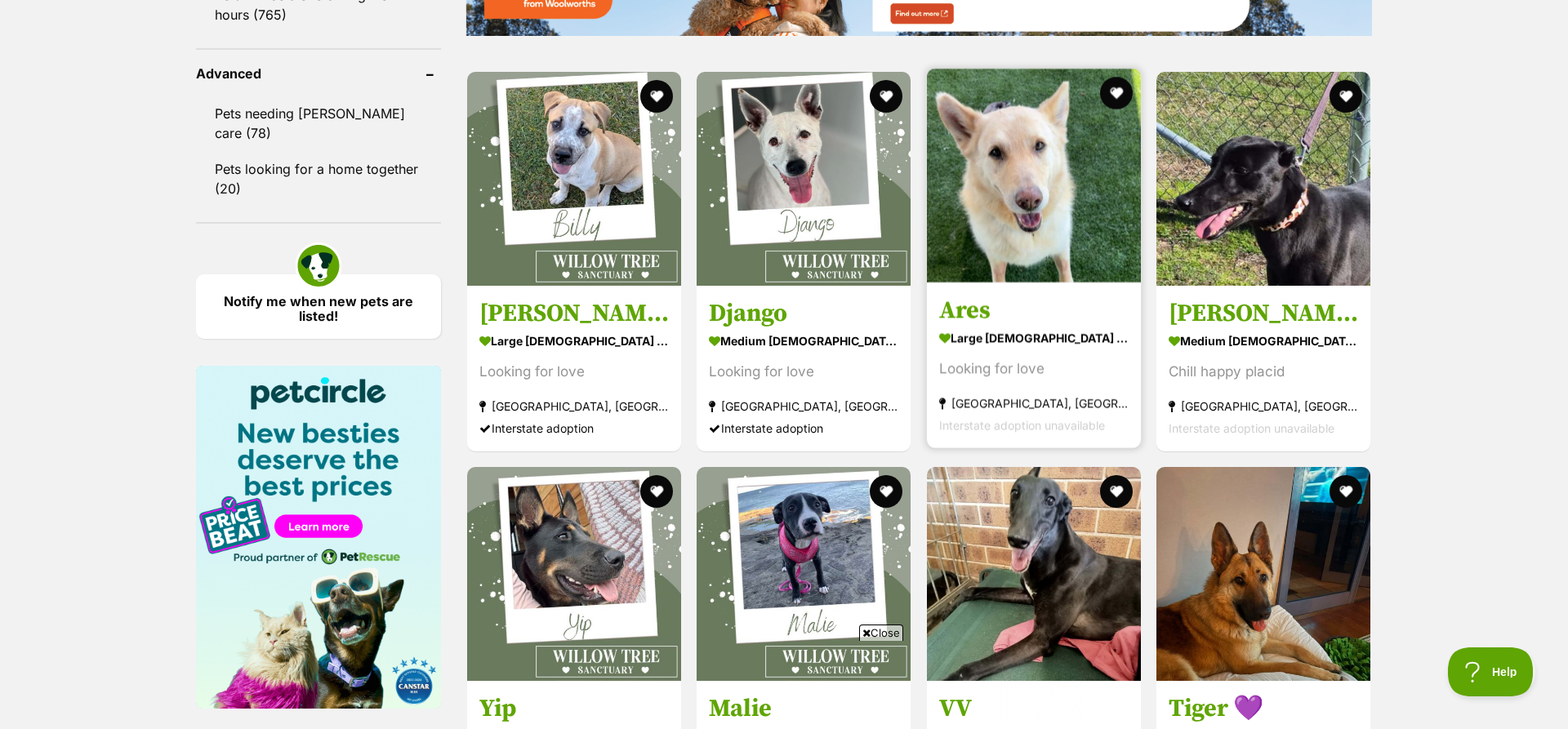
click at [1044, 179] on img at bounding box center [1033, 175] width 214 height 214
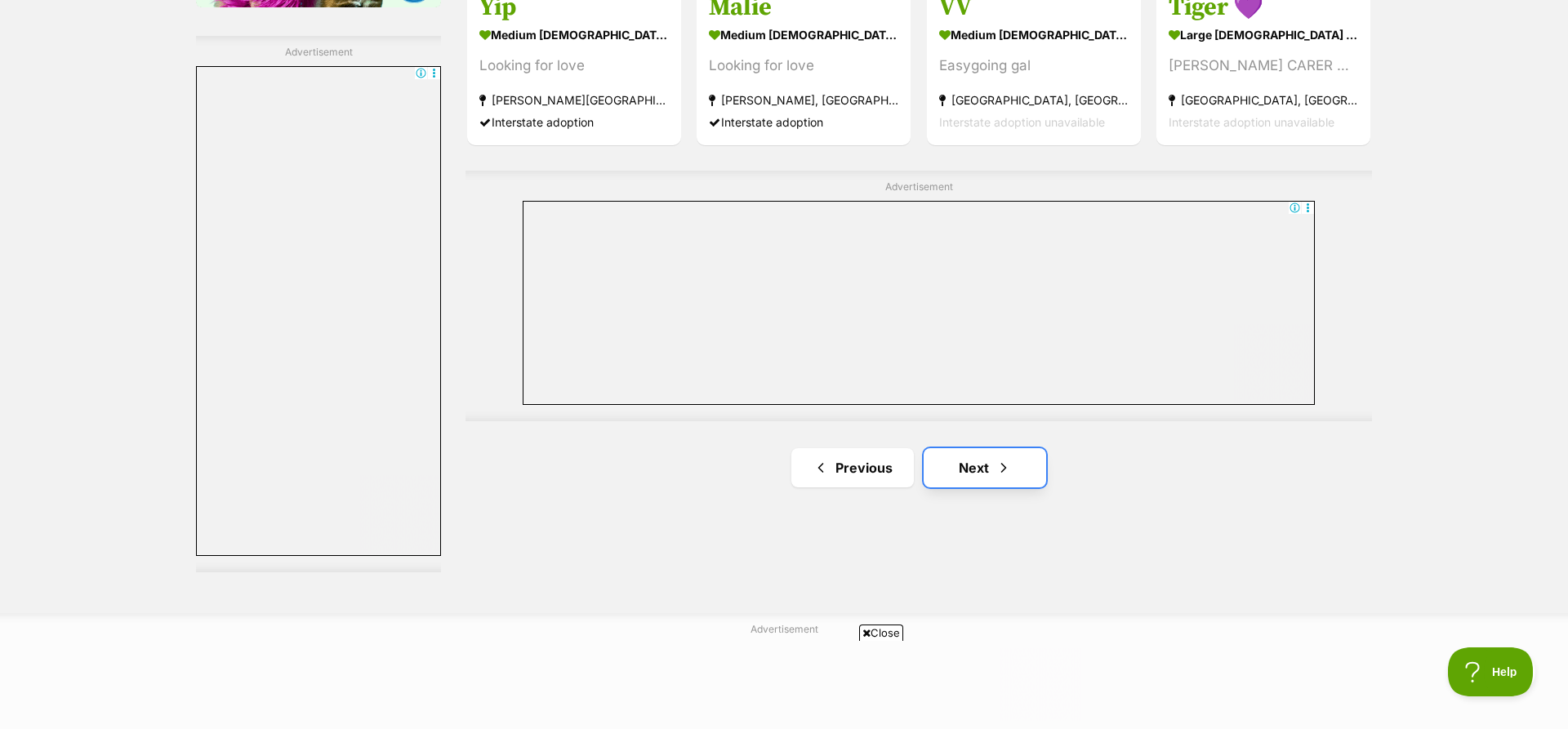
click at [972, 448] on link "Next" at bounding box center [984, 468] width 123 height 39
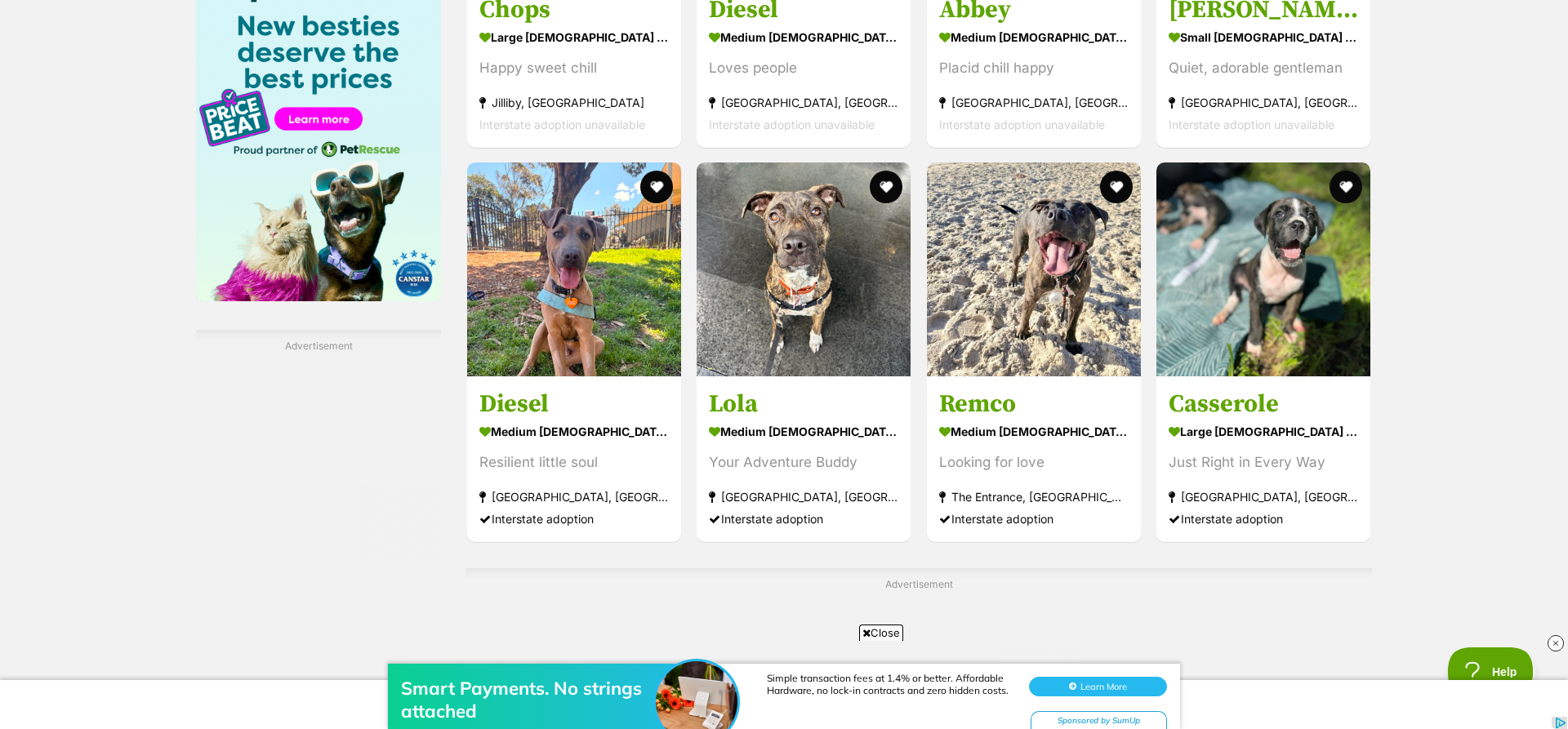
scroll to position [3113, 0]
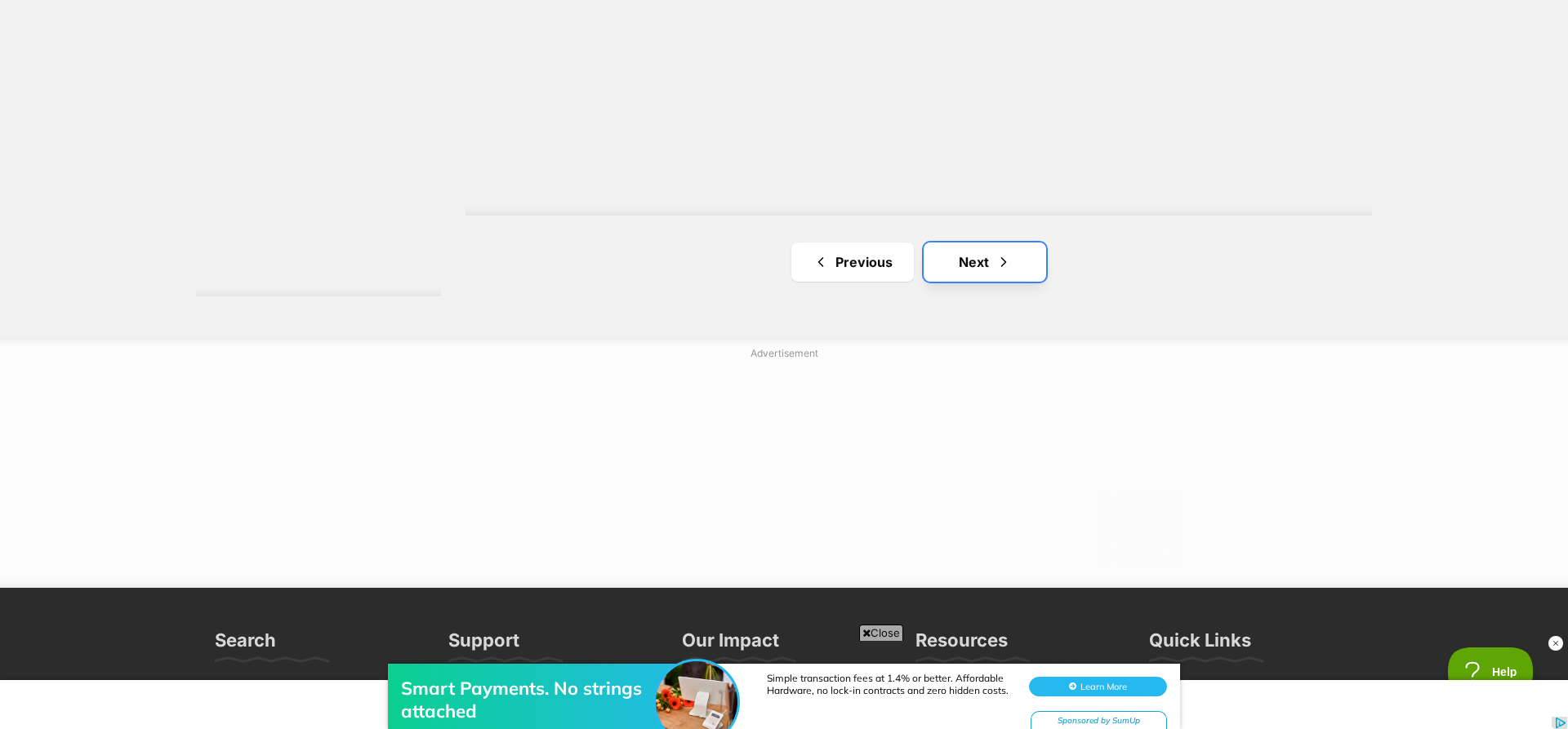
click at [991, 242] on link "Next" at bounding box center [984, 262] width 123 height 39
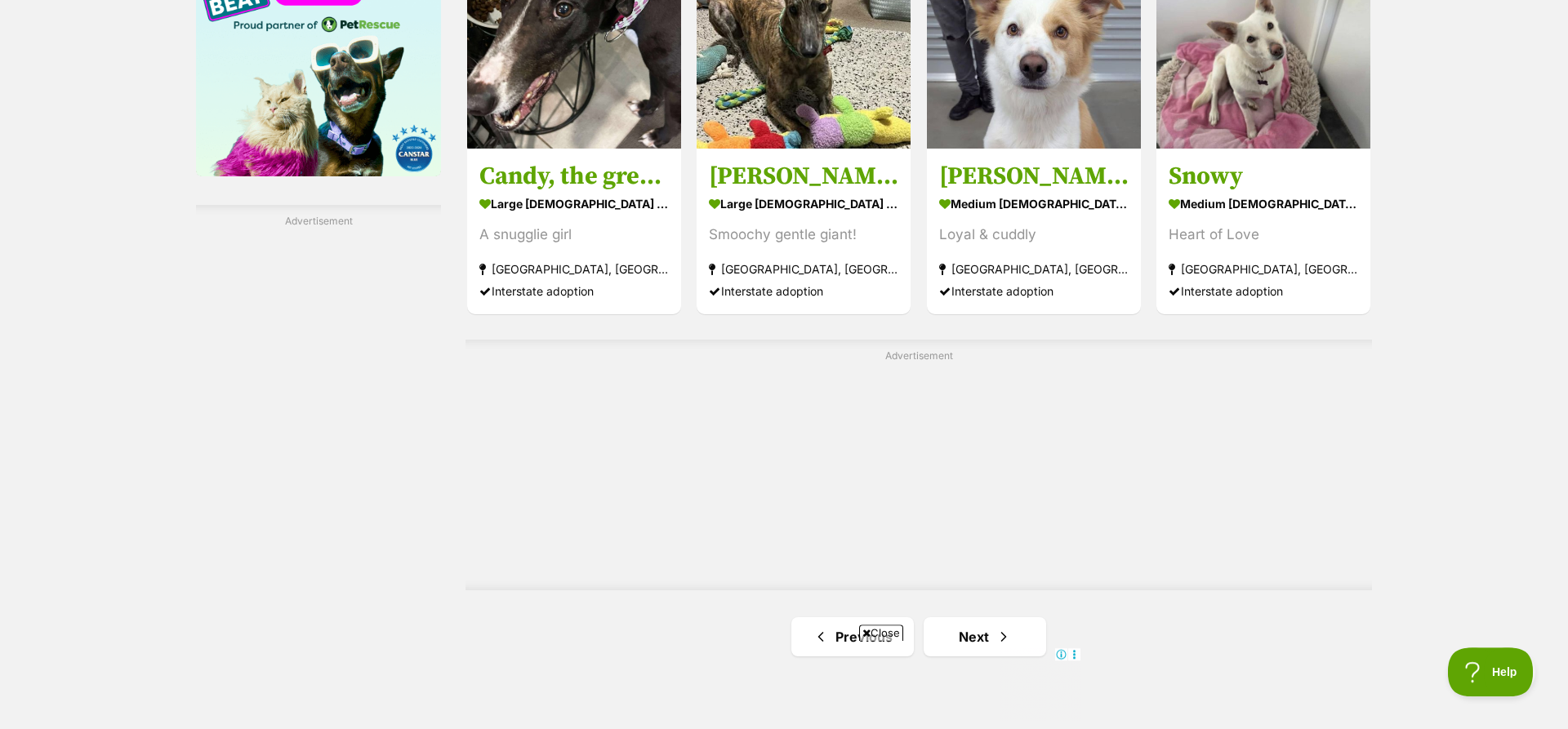
scroll to position [2804, 0]
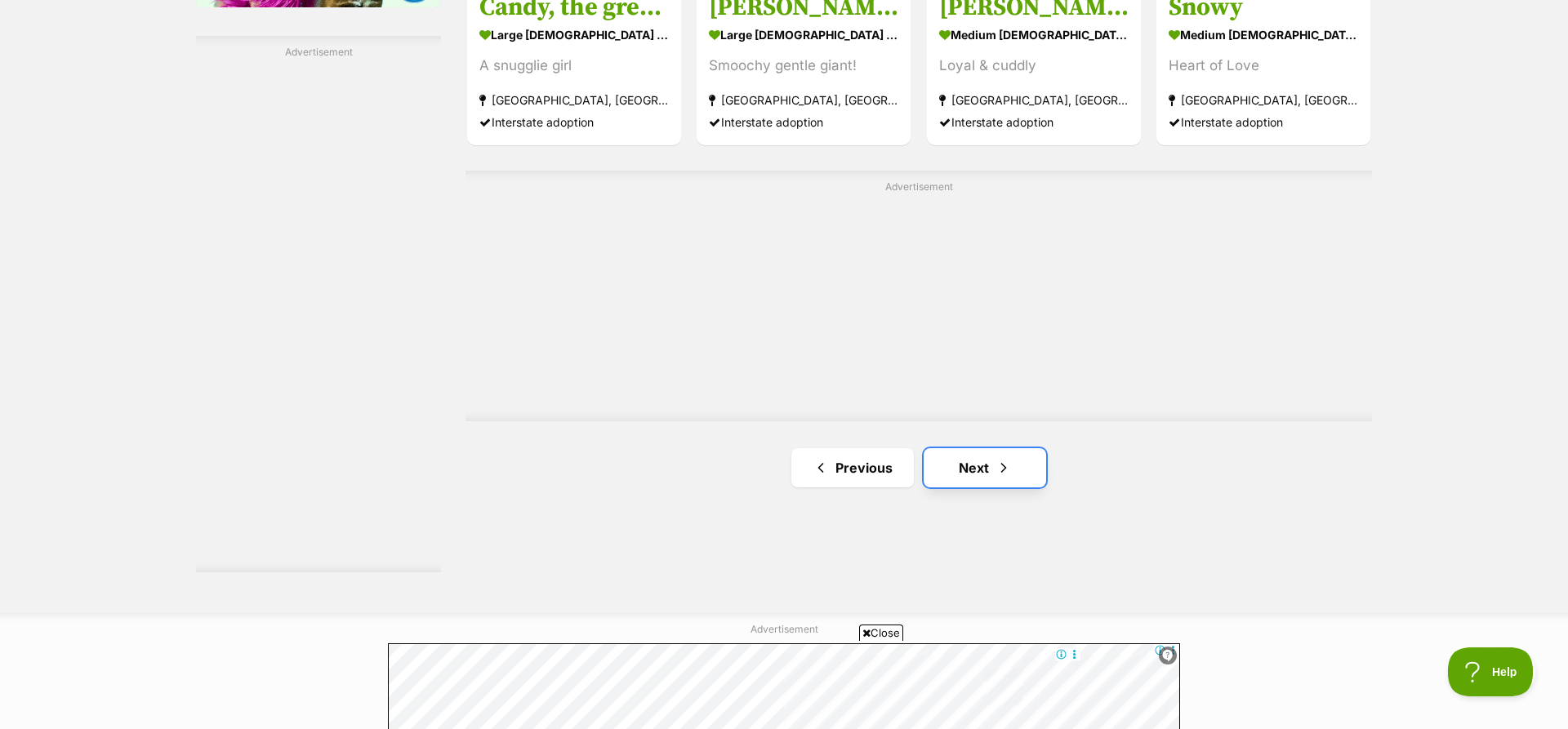
click at [989, 448] on link "Next" at bounding box center [984, 468] width 123 height 39
